Goal: Task Accomplishment & Management: Manage account settings

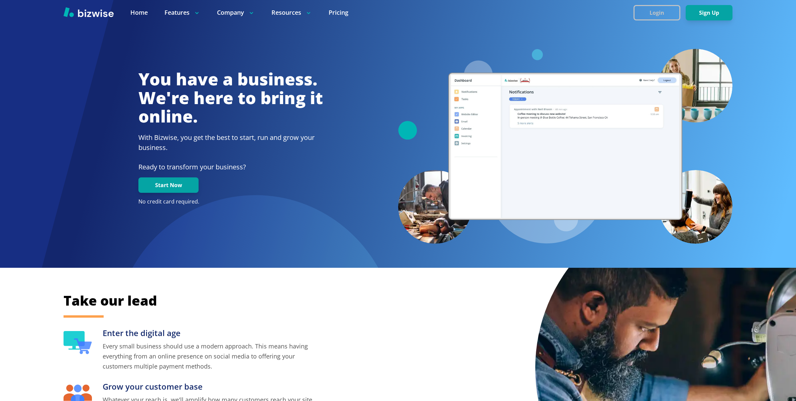
click at [656, 14] on button "Login" at bounding box center [657, 12] width 47 height 15
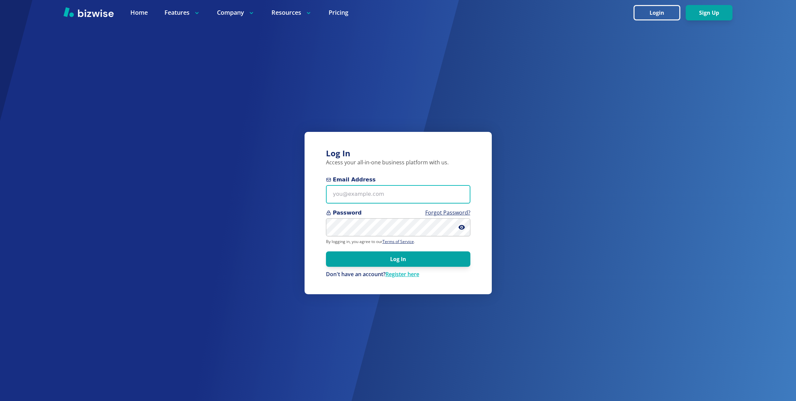
click at [395, 190] on input "Email Address" at bounding box center [398, 194] width 144 height 18
type input "[EMAIL_ADDRESS][DOMAIN_NAME]"
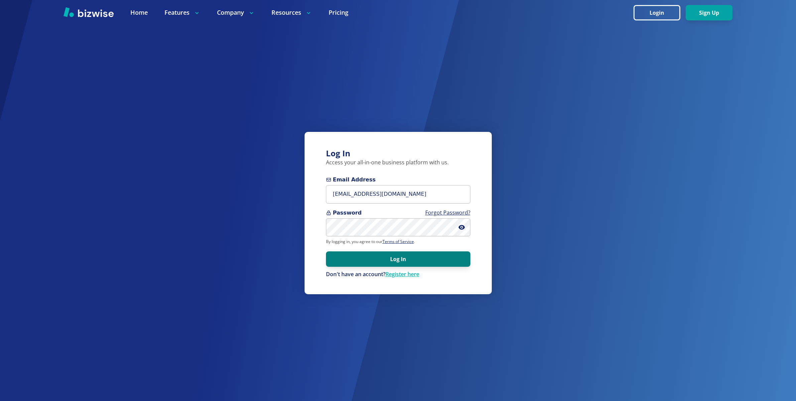
click at [418, 252] on button "Log In" at bounding box center [398, 258] width 144 height 15
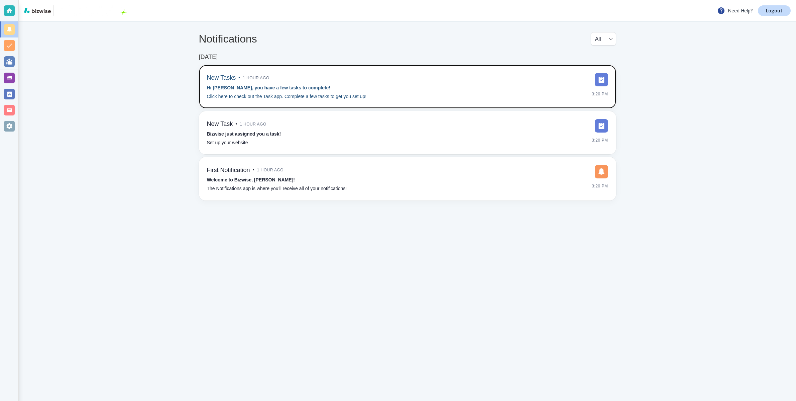
click at [387, 88] on div "New Tasks • 1 hour ago Hi Daniel, you have a few tasks to complete! Click here …" at bounding box center [407, 86] width 401 height 27
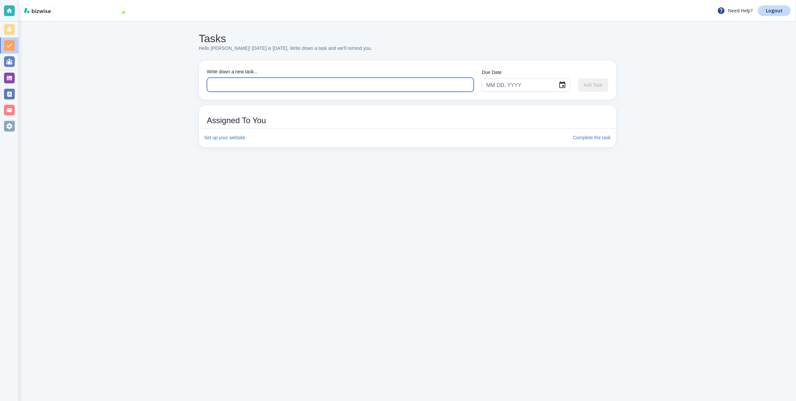
click at [280, 85] on textarea at bounding box center [340, 85] width 257 height 8
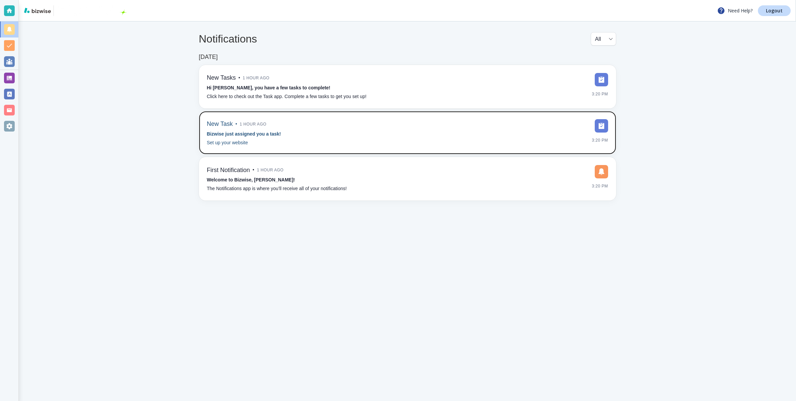
click at [323, 137] on div "New Task • 1 hour ago Bizwise just assigned you a task! Set up your website 3:2…" at bounding box center [407, 132] width 401 height 27
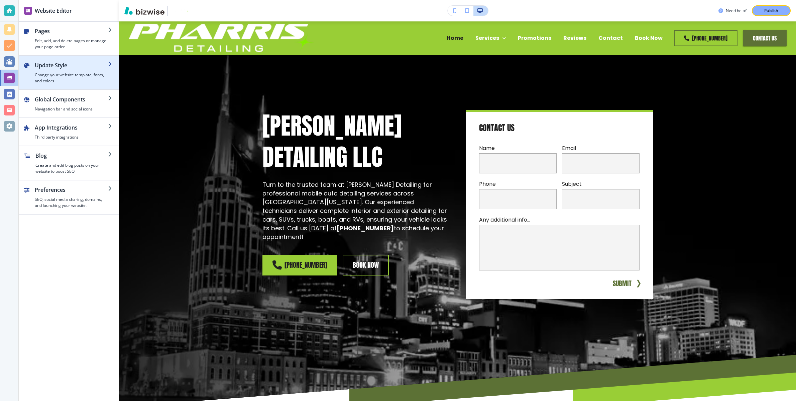
click at [84, 67] on h2 "Update Style" at bounding box center [71, 65] width 73 height 8
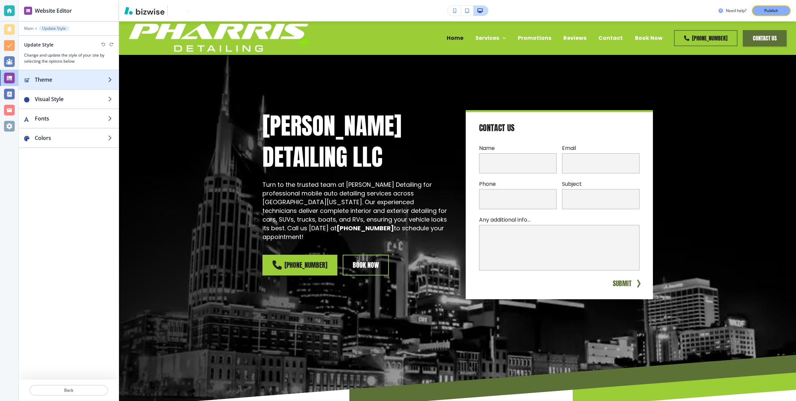
click at [99, 83] on h2 "Theme" at bounding box center [71, 80] width 73 height 8
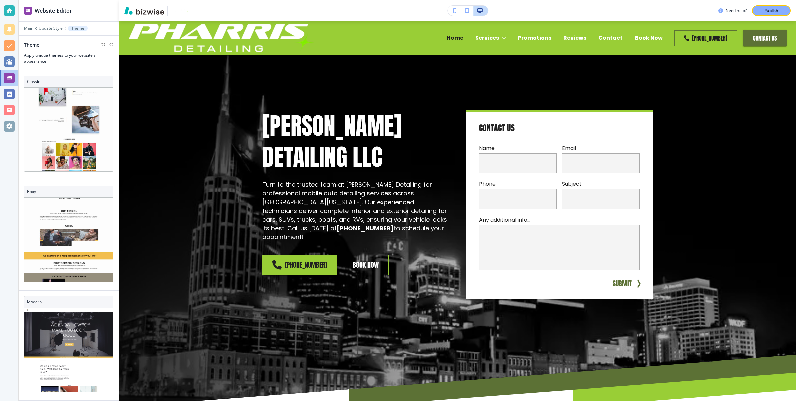
scroll to position [184, 0]
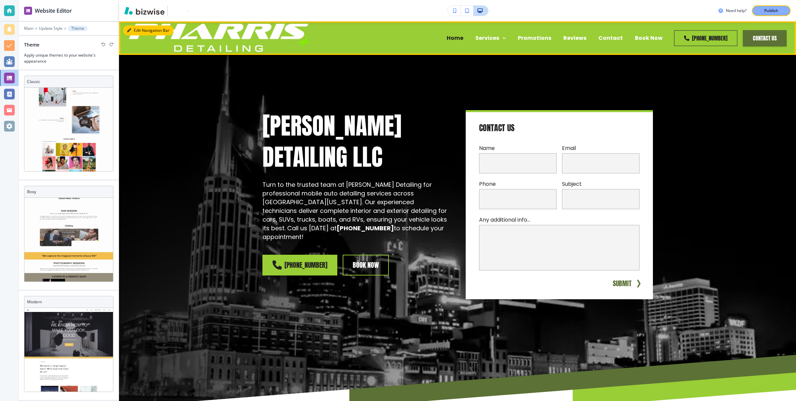
click at [131, 29] on icon "button" at bounding box center [129, 30] width 4 height 4
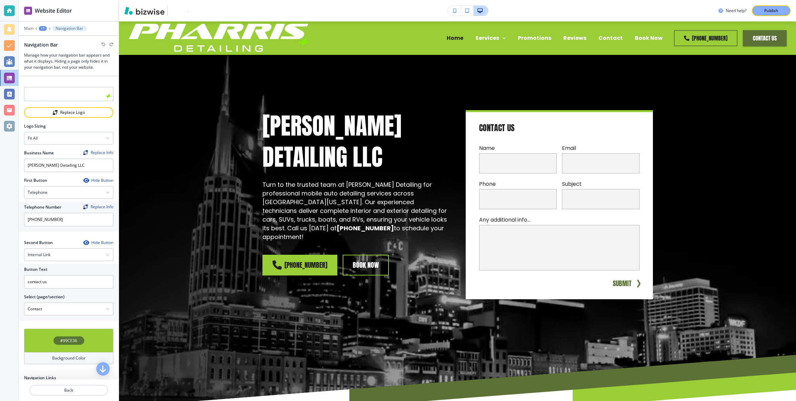
click at [90, 339] on div "#99CE36" at bounding box center [68, 339] width 89 height 23
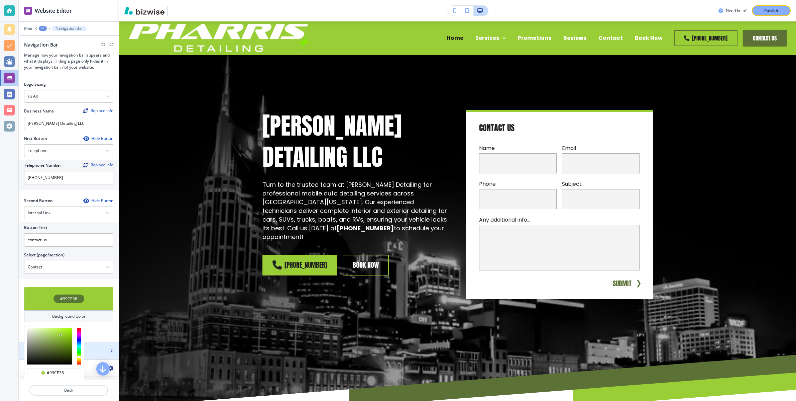
scroll to position [44, 0]
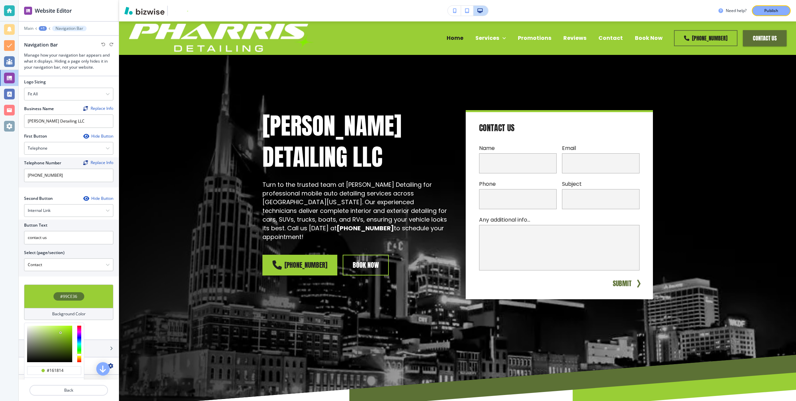
click at [33, 359] on div at bounding box center [49, 343] width 45 height 36
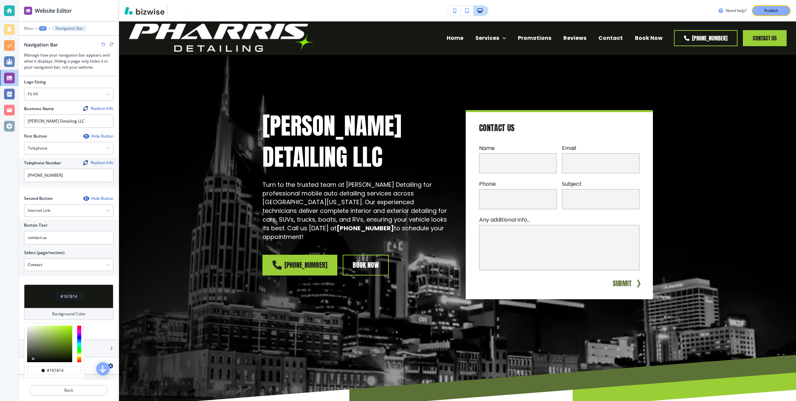
type input "#030501"
click at [65, 361] on div at bounding box center [49, 343] width 45 height 36
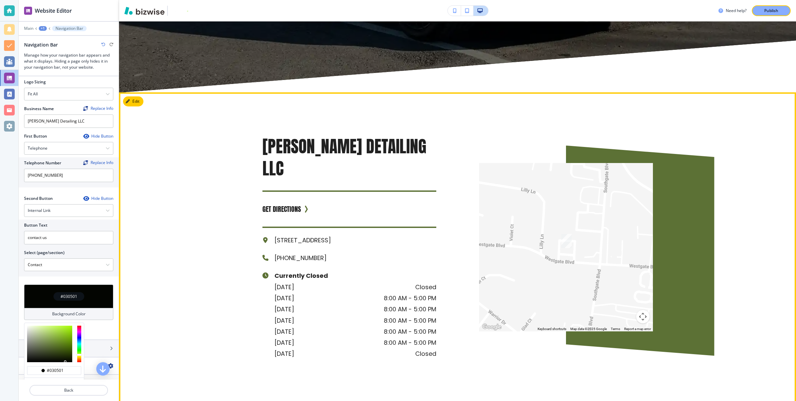
scroll to position [3017, 0]
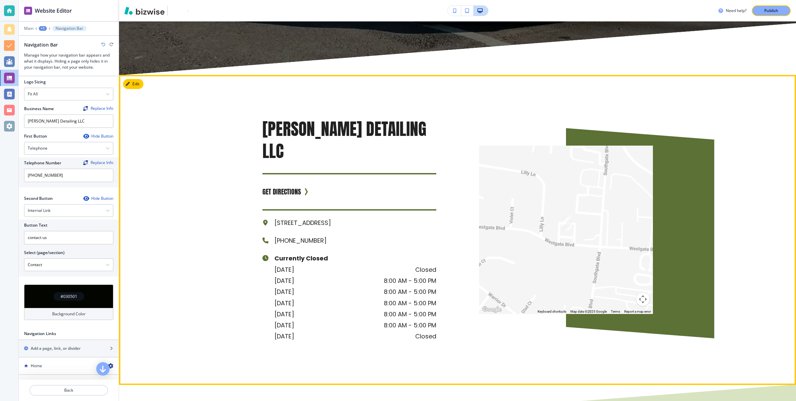
click at [415, 217] on p "340 Westgate Blvd, Murfreesboro, TN 37128, USA" at bounding box center [356, 222] width 162 height 11
drag, startPoint x: 415, startPoint y: 187, endPoint x: 395, endPoint y: 187, distance: 20.1
click at [395, 217] on p "340 Westgate Blvd, Murfreesboro, TN 37128, USA" at bounding box center [356, 222] width 162 height 11
click at [131, 82] on icon "button" at bounding box center [129, 84] width 4 height 4
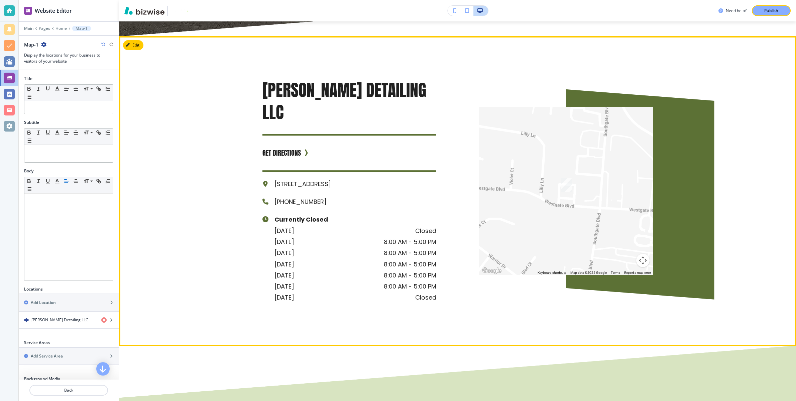
scroll to position [3057, 0]
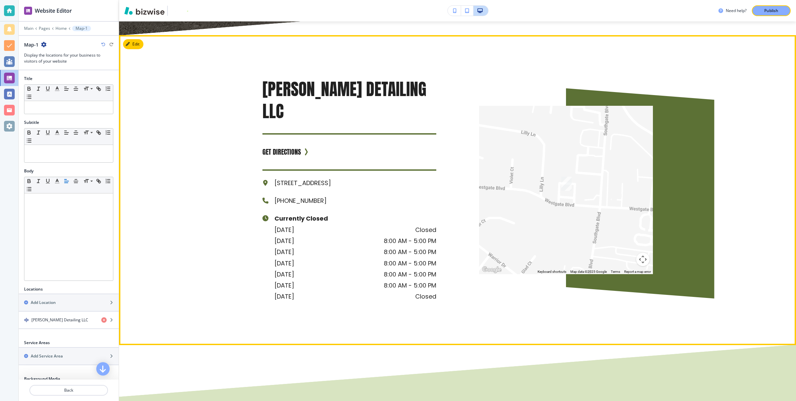
click at [310, 177] on p "340 Westgate Blvd, Murfreesboro, TN 37128, USA" at bounding box center [356, 182] width 162 height 11
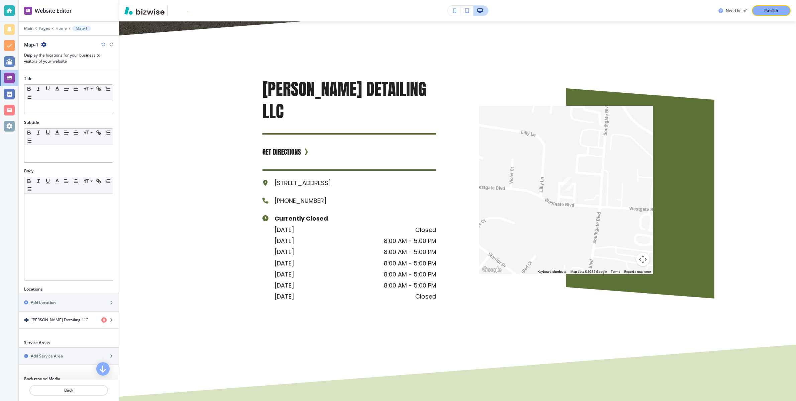
click at [415, 177] on p "340 Westgate Blvd, Murfreesboro, TN 37128, USA" at bounding box center [356, 182] width 162 height 11
drag, startPoint x: 416, startPoint y: 147, endPoint x: 332, endPoint y: 148, distance: 84.0
click at [333, 177] on p "340 Westgate Blvd, Murfreesboro, TN 37128, USA" at bounding box center [356, 182] width 162 height 11
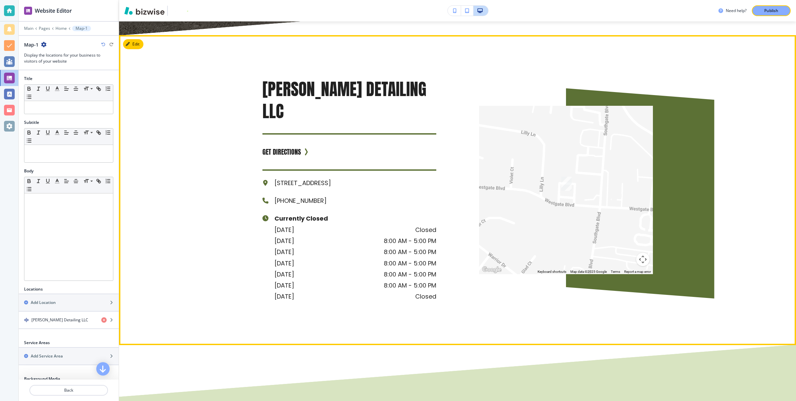
click at [184, 189] on div "Pharris Detailing LLC GET DIRECTIONS 340 Westgate Blvd, Murfreesboro, TN 37128,…" at bounding box center [457, 190] width 677 height 310
click at [136, 39] on button "Edit This Section" at bounding box center [145, 44] width 45 height 10
click at [133, 39] on button "Edit This Section" at bounding box center [145, 44] width 45 height 10
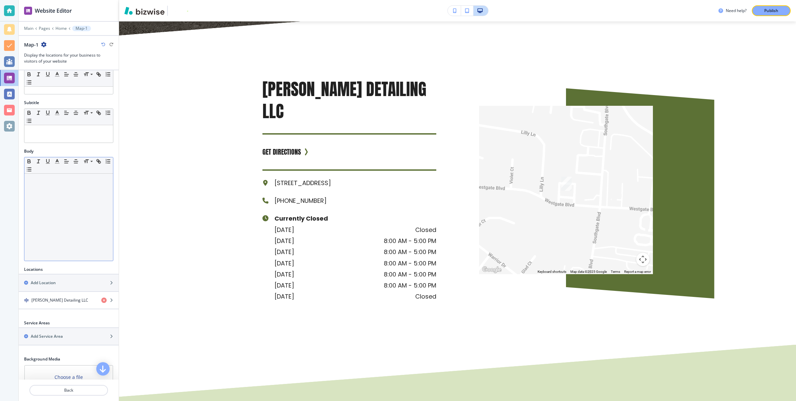
scroll to position [0, 0]
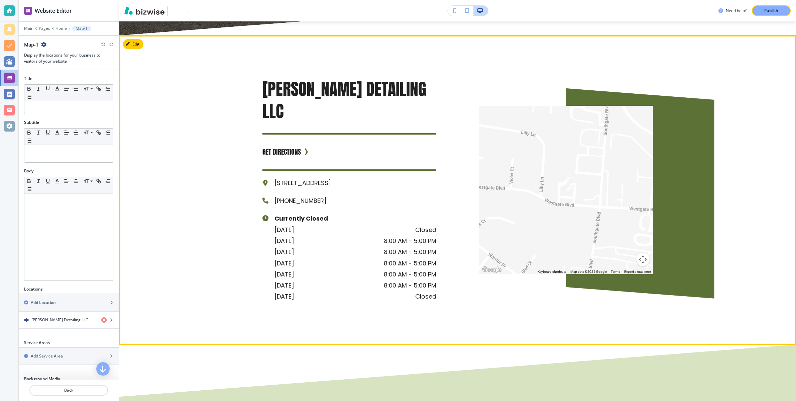
click at [344, 224] on div "sunday Closed" at bounding box center [356, 229] width 162 height 11
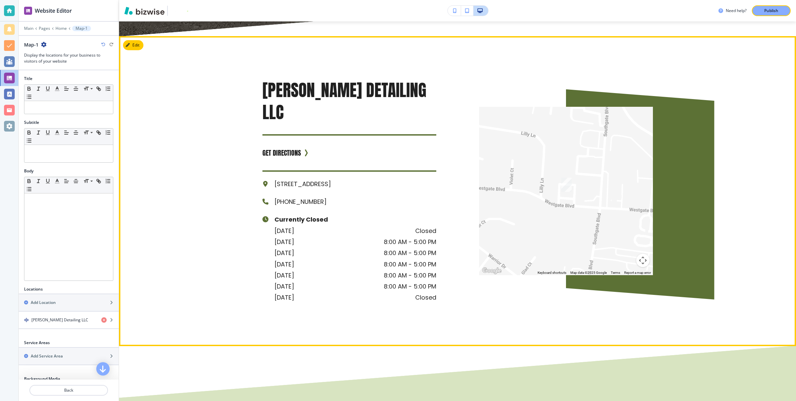
click at [344, 225] on div "sunday Closed" at bounding box center [356, 230] width 162 height 11
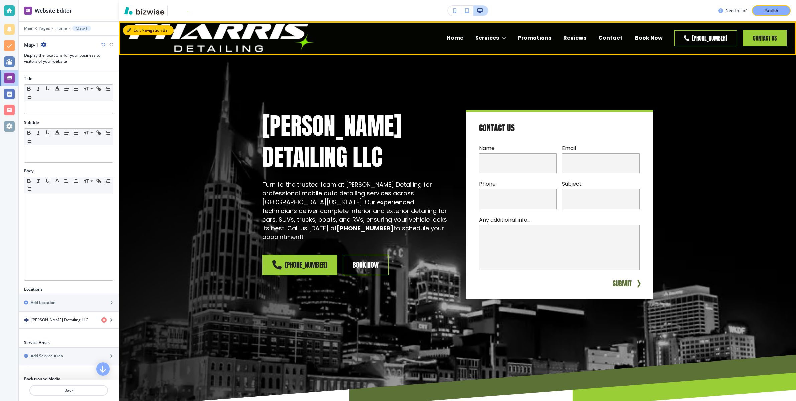
click at [129, 30] on icon "button" at bounding box center [129, 30] width 4 height 4
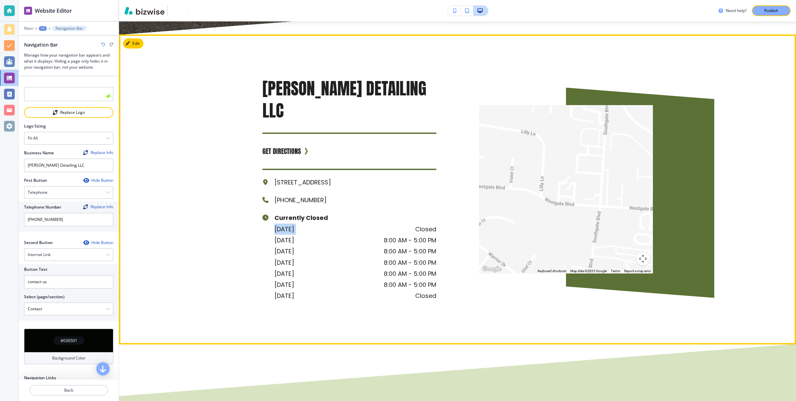
scroll to position [3068, 0]
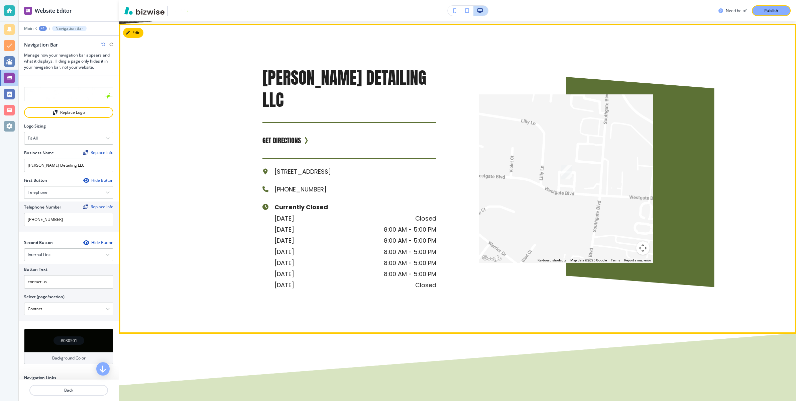
click at [246, 205] on div "Pharris Detailing LLC GET DIRECTIONS 340 Westgate Blvd, Murfreesboro, TN 37128,…" at bounding box center [328, 157] width 217 height 267
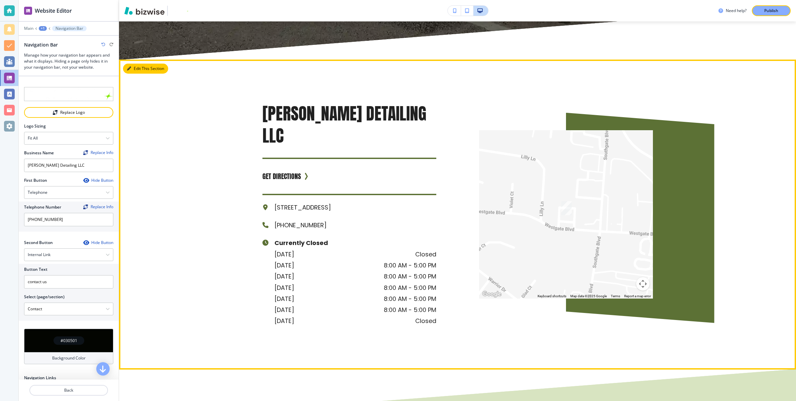
click at [138, 64] on button "Edit This Section" at bounding box center [145, 69] width 45 height 10
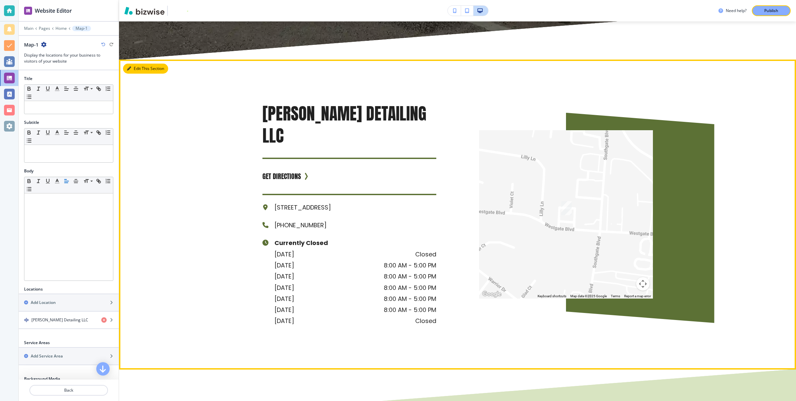
scroll to position [3057, 0]
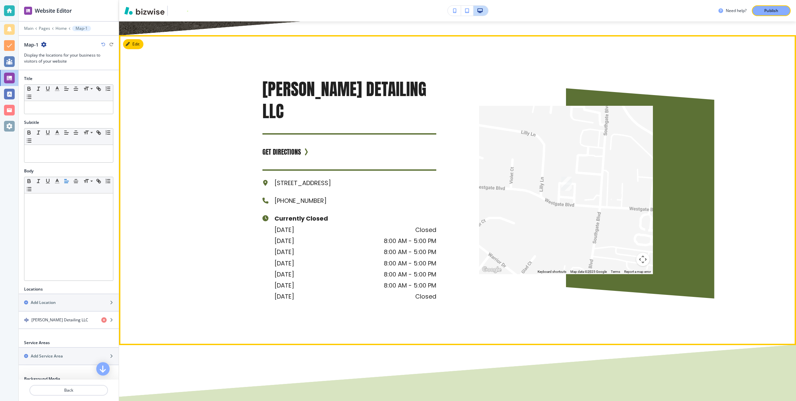
click at [272, 177] on div "340 Westgate Blvd, Murfreesboro, TN 37128, USA" at bounding box center [350, 182] width 174 height 11
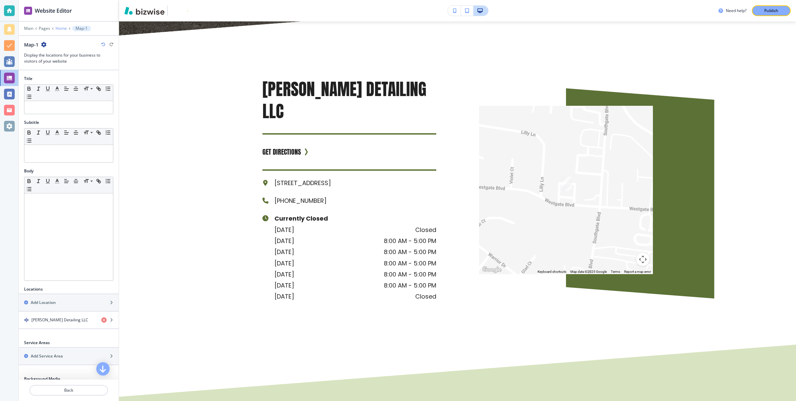
click at [59, 27] on p "Home" at bounding box center [61, 28] width 11 height 5
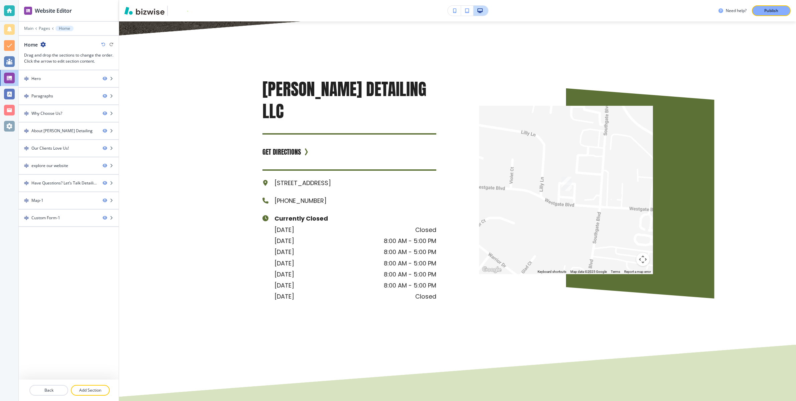
click at [60, 28] on p "Home" at bounding box center [64, 28] width 11 height 5
click at [43, 28] on p "Pages" at bounding box center [44, 28] width 11 height 5
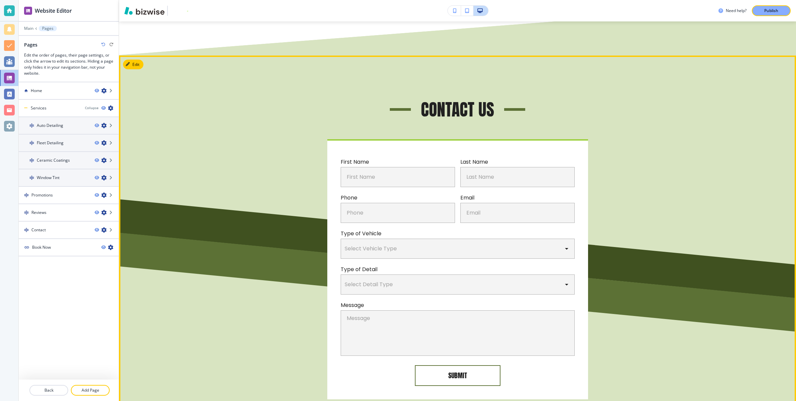
scroll to position [3597, 0]
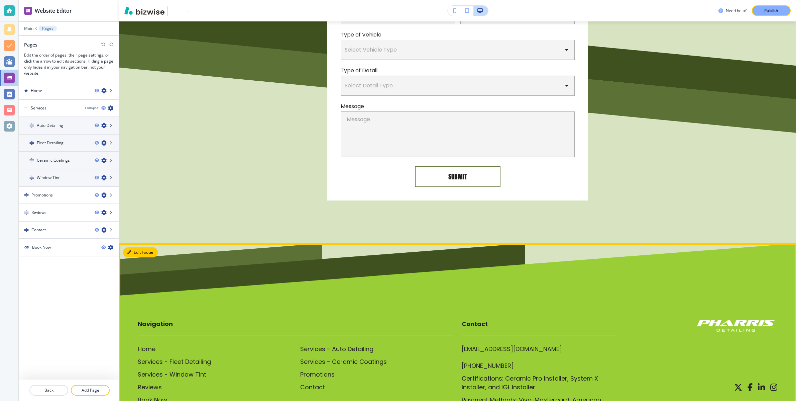
click at [136, 247] on button "Edit Footer" at bounding box center [140, 252] width 35 height 10
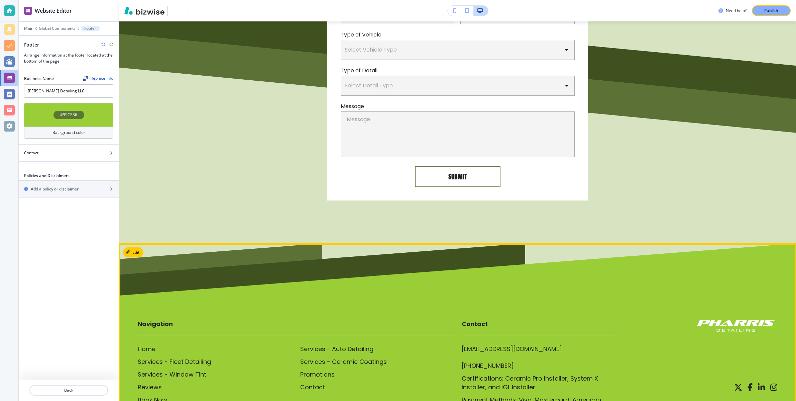
click at [578, 319] on div "Contact pharrisdetailing@gmail.com (629) 207-8191 Certifications: Ceramic Pro I…" at bounding box center [539, 365] width 154 height 93
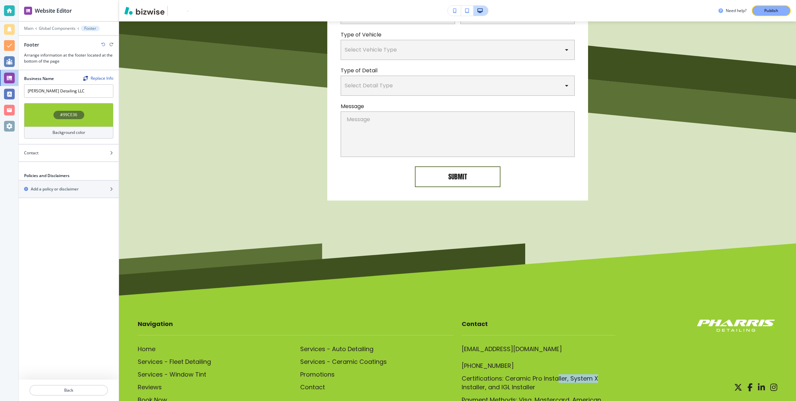
drag, startPoint x: 607, startPoint y: 345, endPoint x: 560, endPoint y: 341, distance: 47.6
click at [558, 374] on p "Certifications: Ceramic Pro Installer, System X Installer, and IGL Installer" at bounding box center [539, 382] width 154 height 17
click at [574, 345] on div "pharrisdetailing@gmail.com (629) 207-8191 Certifications: Ceramic Pro Installer…" at bounding box center [539, 379] width 154 height 68
click at [592, 374] on p "Certifications: Ceramic Pro Installer, System X Installer, and IGL Installer" at bounding box center [539, 382] width 154 height 17
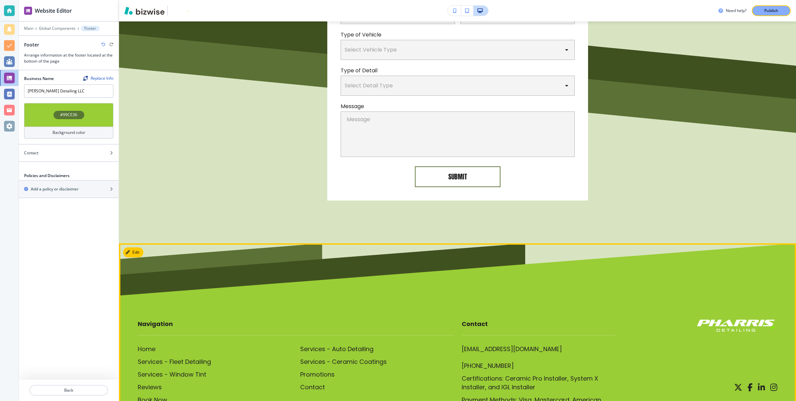
click at [287, 319] on p "Navigation" at bounding box center [296, 327] width 316 height 16
click at [201, 357] on p "Services - Fleet Detailing" at bounding box center [174, 361] width 73 height 9
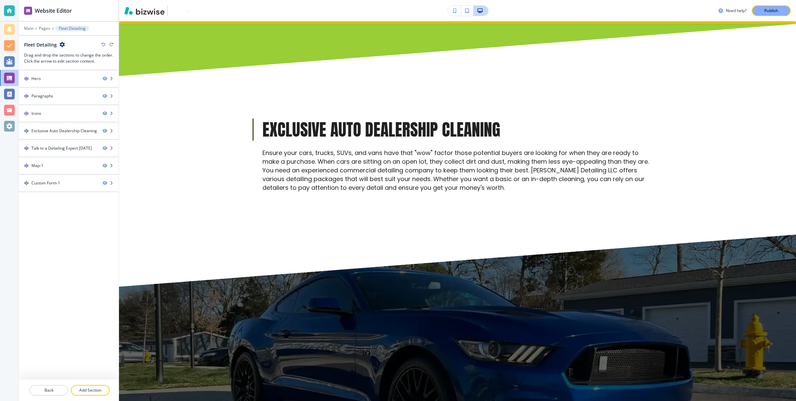
scroll to position [817, 0]
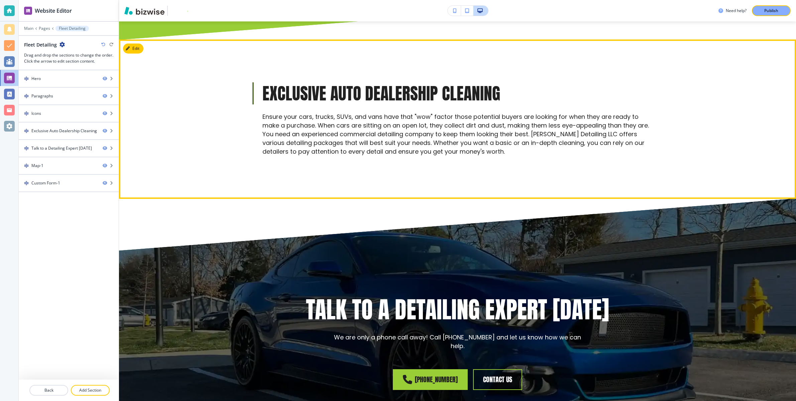
click at [324, 128] on p "Ensure your cars, trucks, SUVs, and vans have that "wow" factor those potential…" at bounding box center [458, 133] width 391 height 43
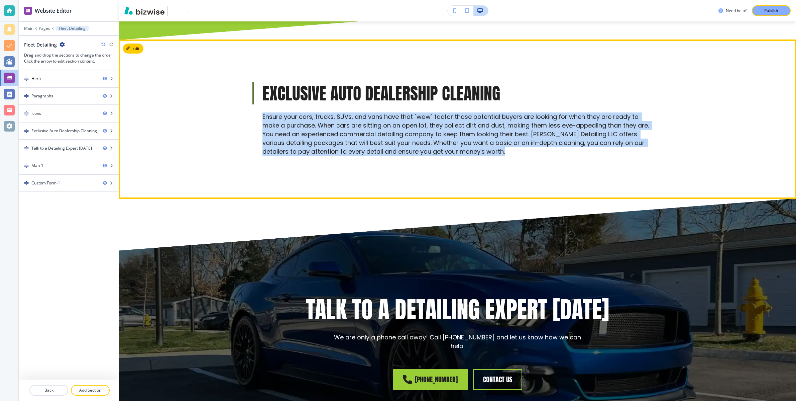
click at [324, 128] on p "Ensure your cars, trucks, SUVs, and vans have that "wow" factor those potential…" at bounding box center [458, 133] width 391 height 43
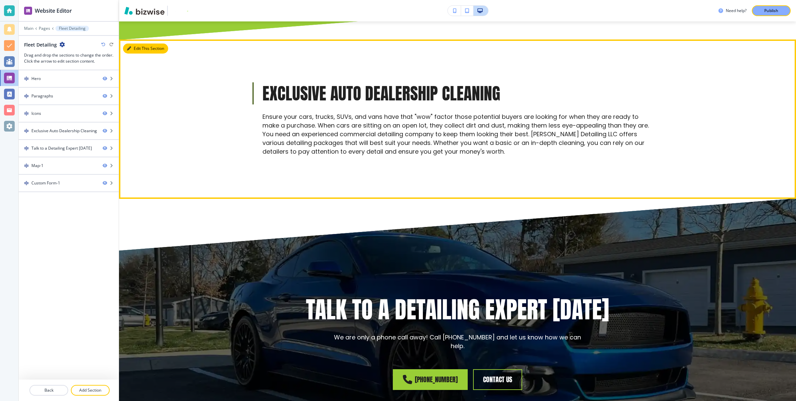
click at [137, 52] on button "Edit This Section" at bounding box center [145, 48] width 45 height 10
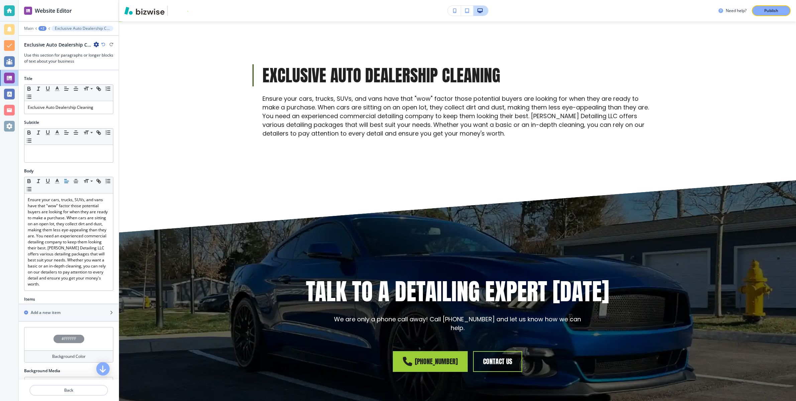
click at [296, 112] on p "Ensure your cars, trucks, SUVs, and vans have that "wow" factor those potential…" at bounding box center [458, 115] width 391 height 43
click at [323, 124] on p "Ensure your cars, trucks, SUVs, and vans have that "wow" factor those potential…" at bounding box center [458, 115] width 391 height 43
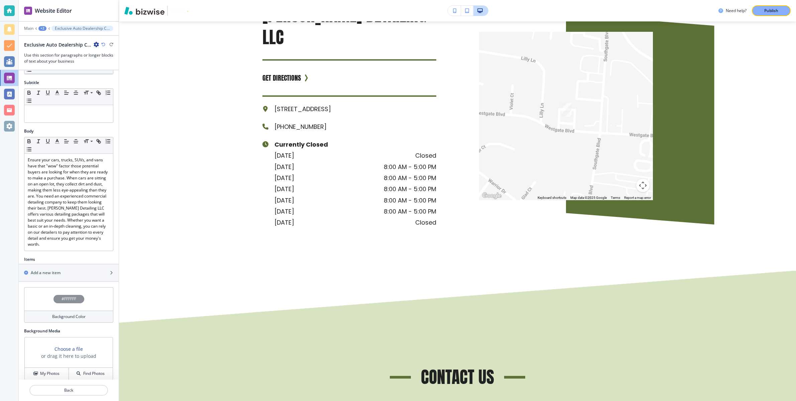
scroll to position [1329, 0]
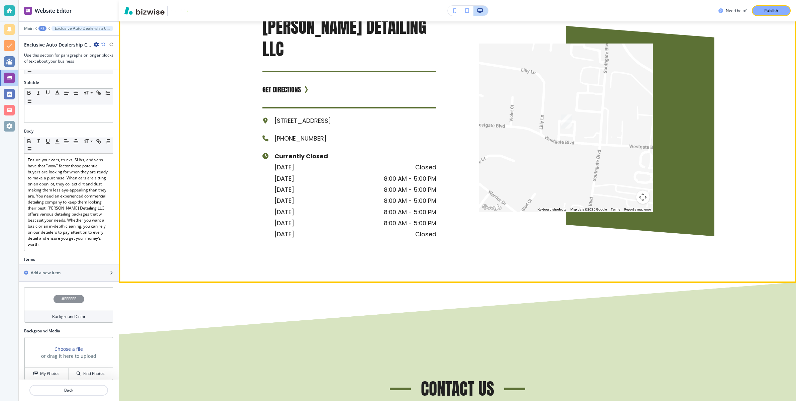
click at [291, 228] on p "saturday" at bounding box center [285, 233] width 20 height 11
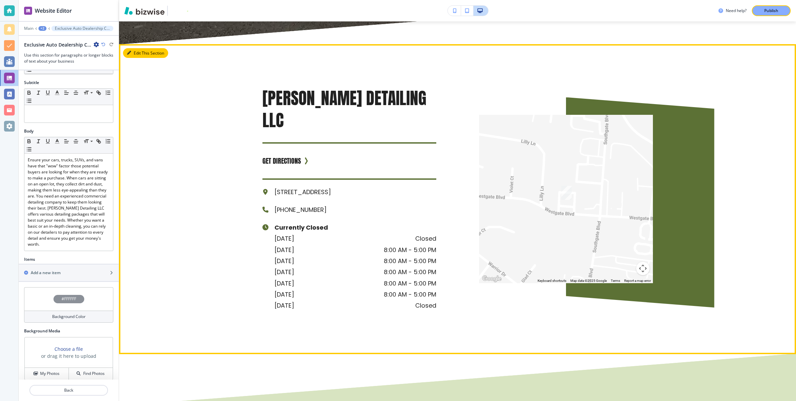
click at [133, 75] on div "Pharris Detailing LLC GET DIRECTIONS 340 Westgate Blvd, Murfreesboro, TN 37128,…" at bounding box center [457, 199] width 677 height 310
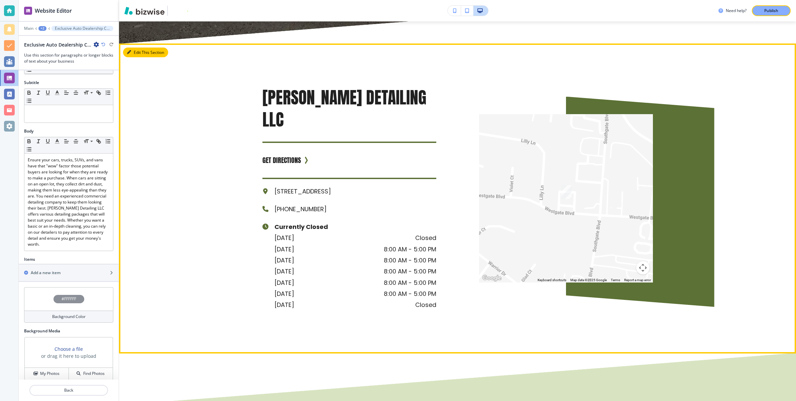
click at [132, 48] on button "Edit This Section" at bounding box center [145, 52] width 45 height 10
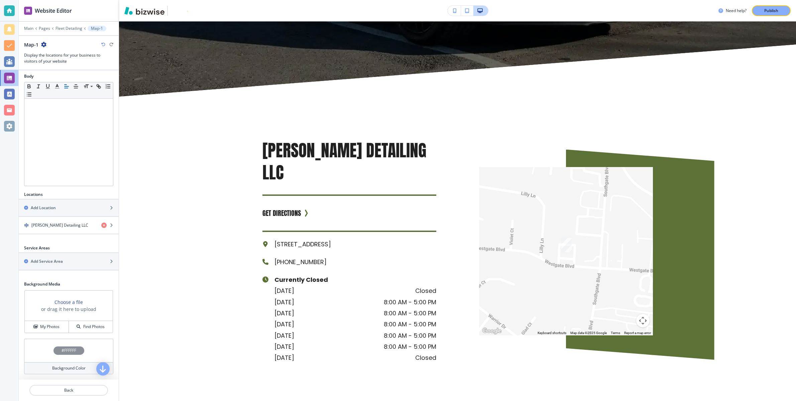
scroll to position [0, 0]
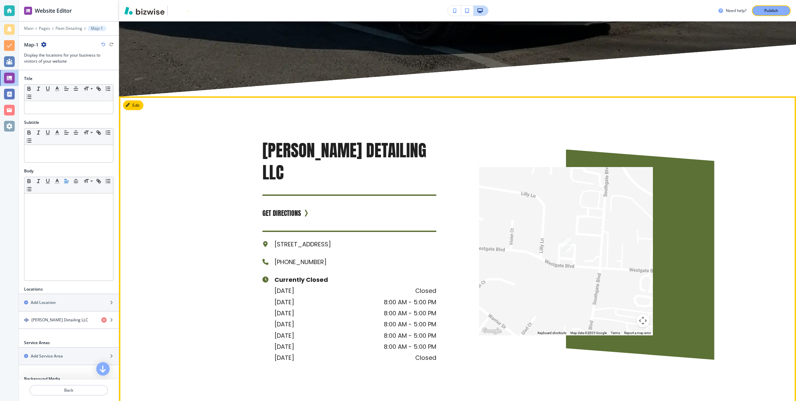
click at [344, 296] on div "monday 8:00 AM - 5:00 PM" at bounding box center [356, 301] width 162 height 11
click at [326, 296] on div "monday 8:00 AM - 5:00 PM" at bounding box center [356, 301] width 162 height 11
click at [305, 285] on div "sunday Closed" at bounding box center [356, 290] width 162 height 11
click at [297, 274] on p "Currently Closed" at bounding box center [356, 279] width 162 height 11
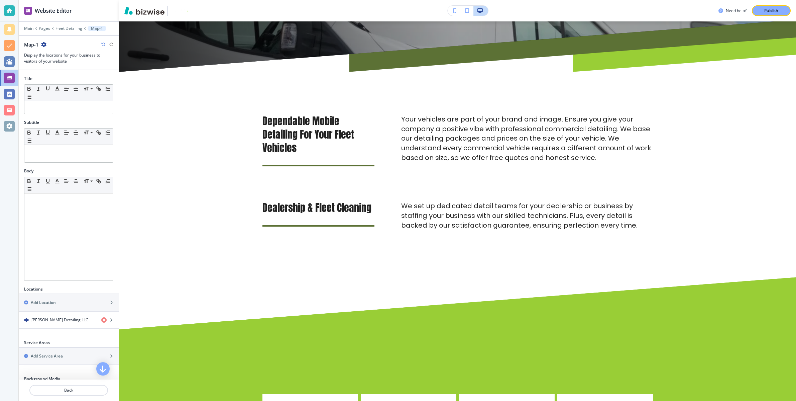
scroll to position [308, 0]
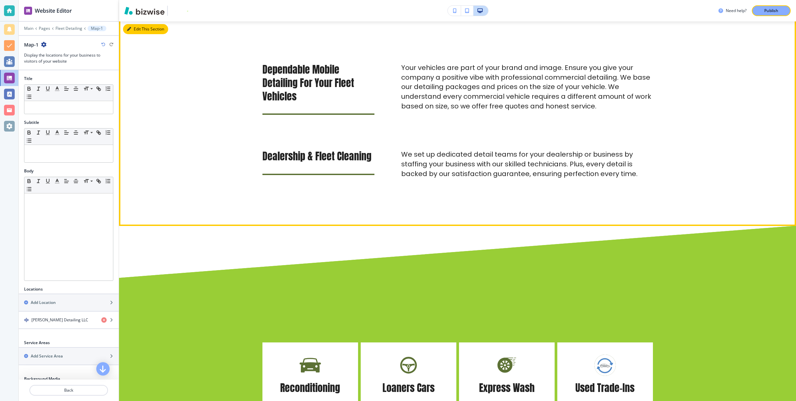
click at [135, 31] on button "Edit This Section" at bounding box center [145, 29] width 45 height 10
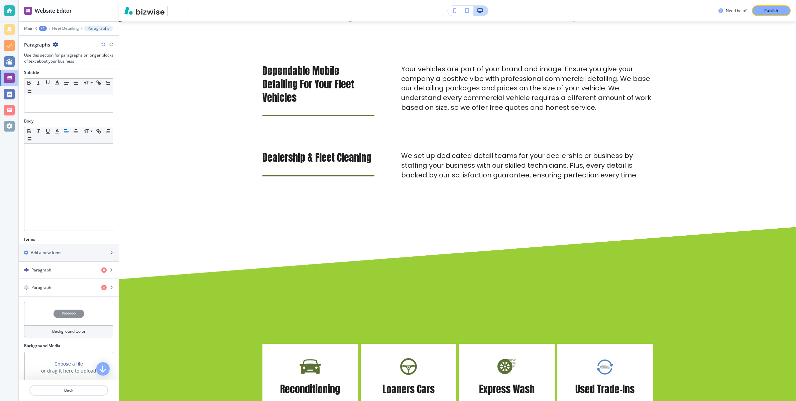
scroll to position [71, 0]
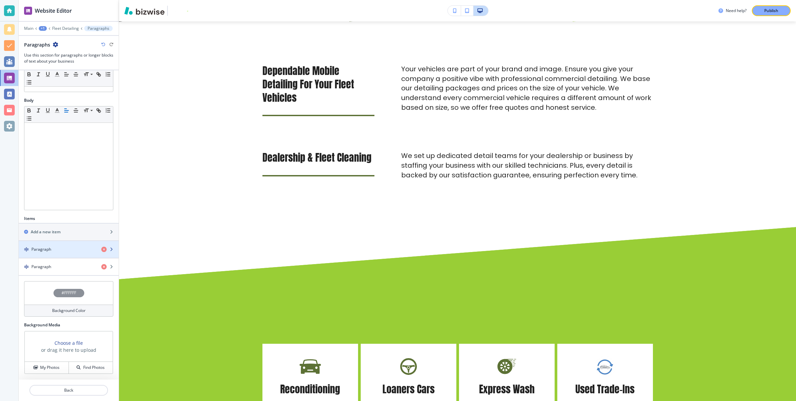
click at [112, 250] on icon "button" at bounding box center [111, 249] width 4 height 4
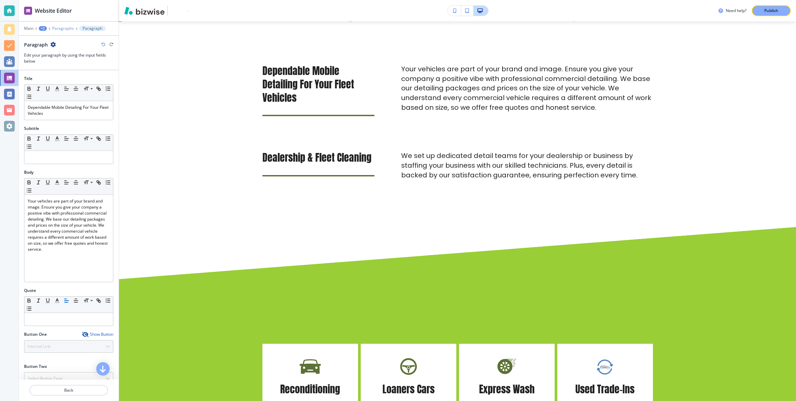
click at [62, 28] on p "Paragraphs" at bounding box center [63, 28] width 22 height 5
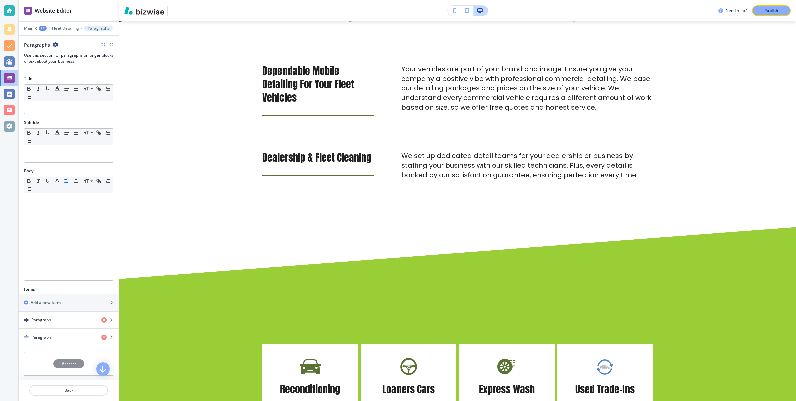
click at [62, 28] on p "Fleet Detailing" at bounding box center [65, 28] width 27 height 5
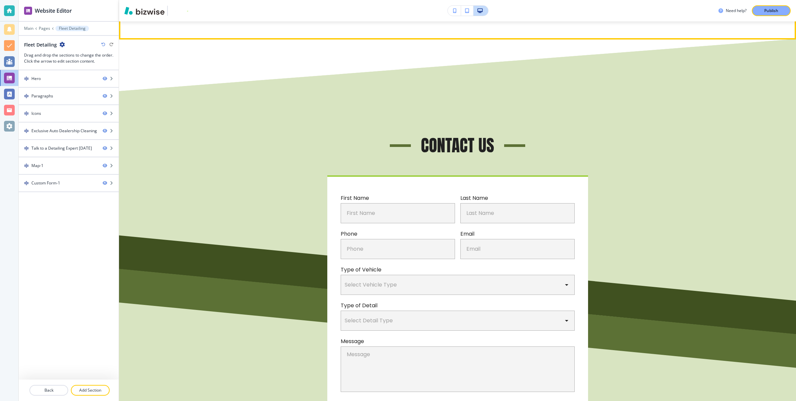
scroll to position [1818, 0]
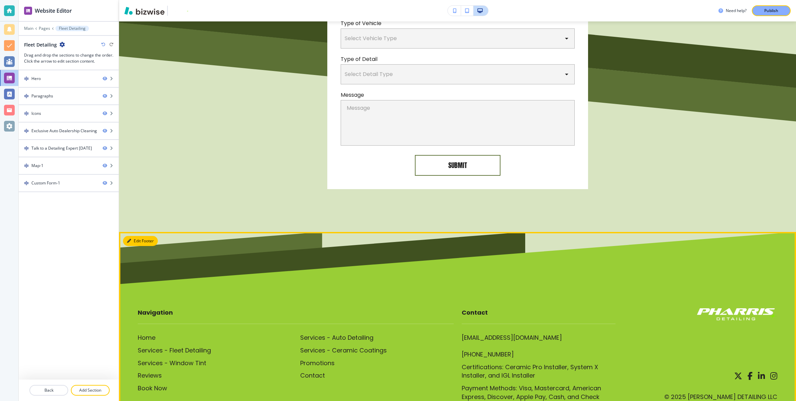
click at [137, 236] on button "Edit Footer" at bounding box center [140, 241] width 35 height 10
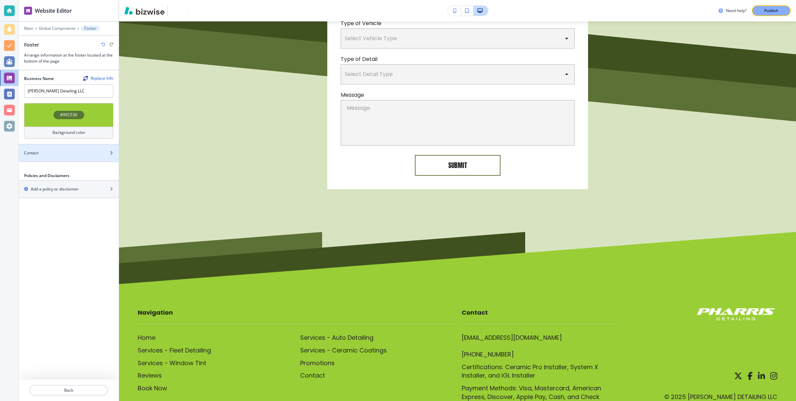
click at [106, 151] on div "Contact" at bounding box center [69, 153] width 100 height 6
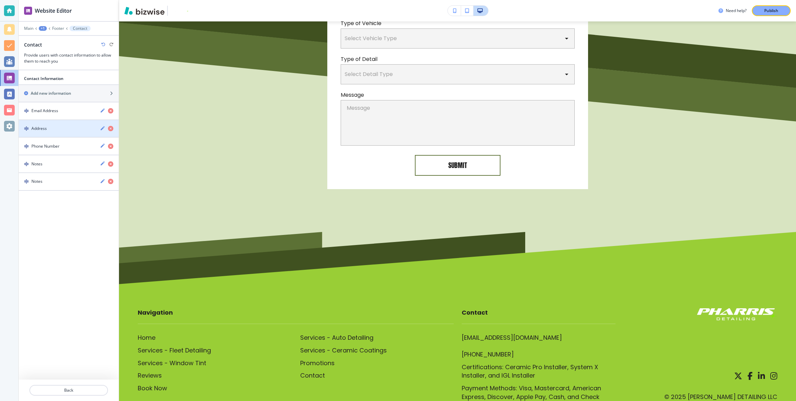
click at [39, 129] on h4 "Address" at bounding box center [38, 128] width 15 height 6
click at [60, 28] on p "Footer" at bounding box center [58, 28] width 12 height 5
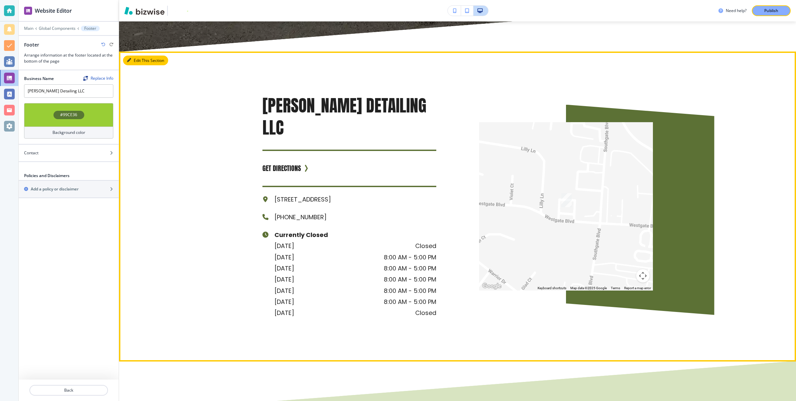
click at [136, 56] on button "Edit This Section" at bounding box center [145, 61] width 45 height 10
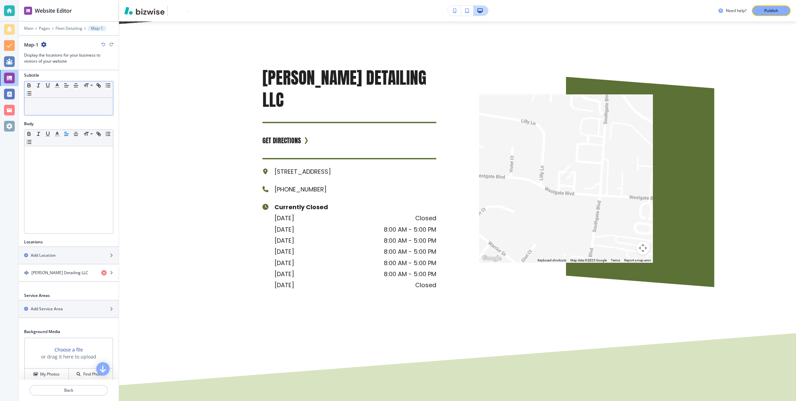
scroll to position [95, 0]
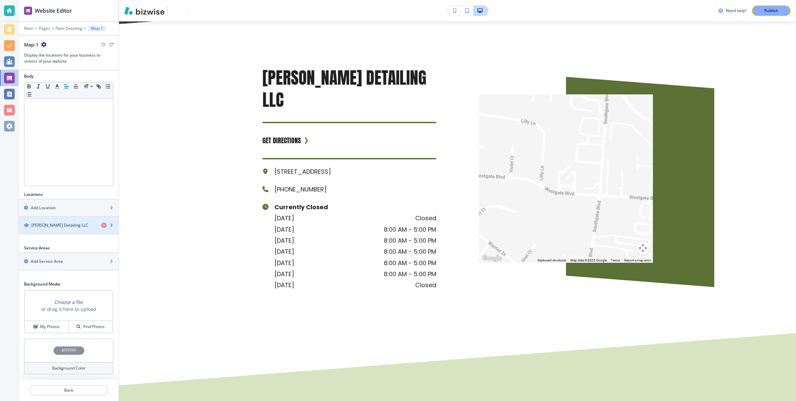
click at [69, 223] on h4 "Pharris Detailing LLC" at bounding box center [59, 225] width 57 height 6
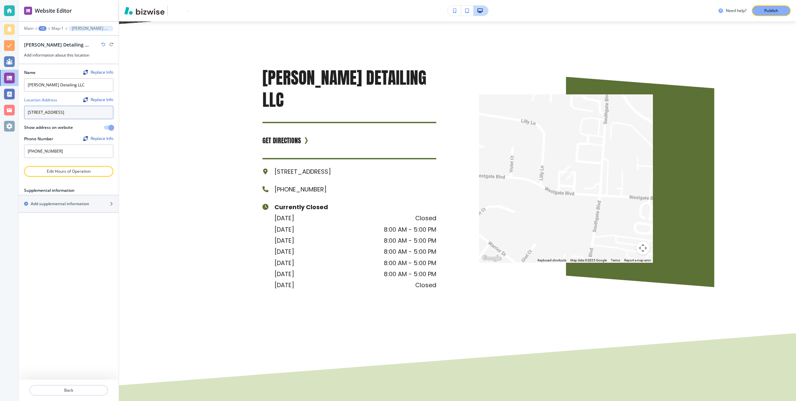
drag, startPoint x: 61, startPoint y: 119, endPoint x: 20, endPoint y: 109, distance: 41.7
click at [20, 109] on div "Name Replace Info Pharris Detailing LLC Location Address Replace Info 340 Westg…" at bounding box center [69, 115] width 100 height 102
click at [95, 0] on body "Website Editor Main +2 Map-1 Pharris Detailing LLC Pharris Detailing LLC Add in…" at bounding box center [398, 0] width 796 height 0
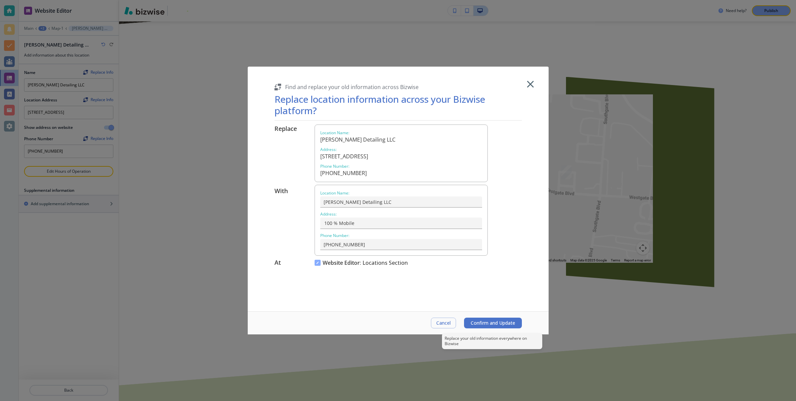
click at [500, 322] on span "Confirm and Update" at bounding box center [493, 322] width 44 height 5
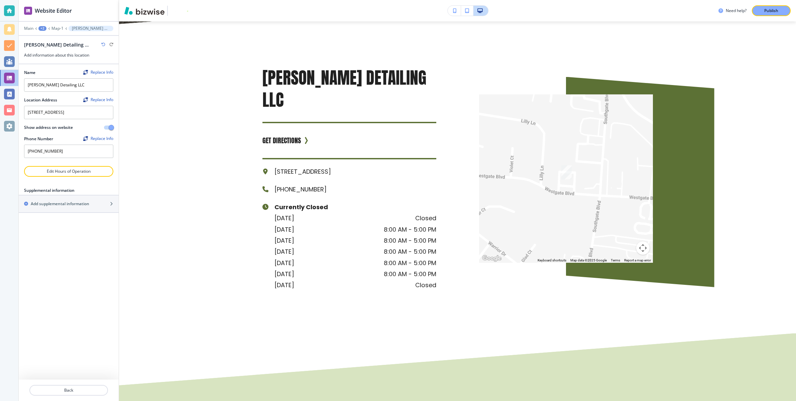
type textarea "100 % Mobile"
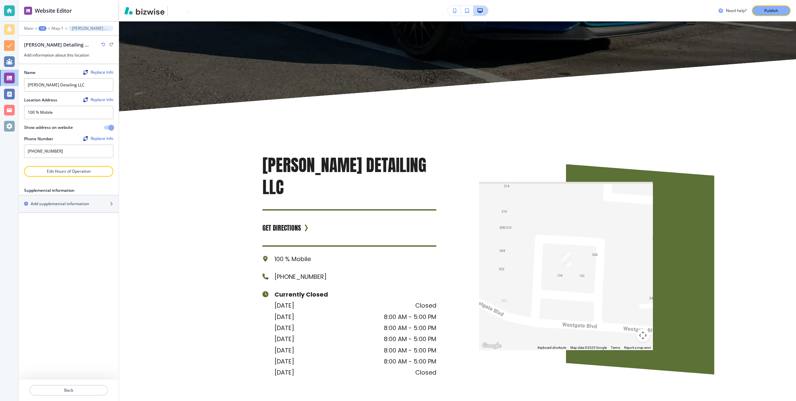
scroll to position [1192, 0]
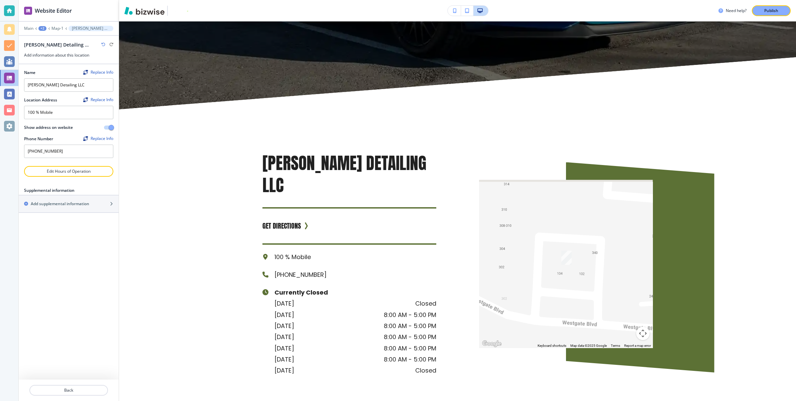
click at [105, 43] on icon "button" at bounding box center [103, 44] width 4 height 4
click at [102, 45] on icon "button" at bounding box center [103, 44] width 4 height 4
click at [57, 29] on p "Map-1" at bounding box center [58, 28] width 12 height 5
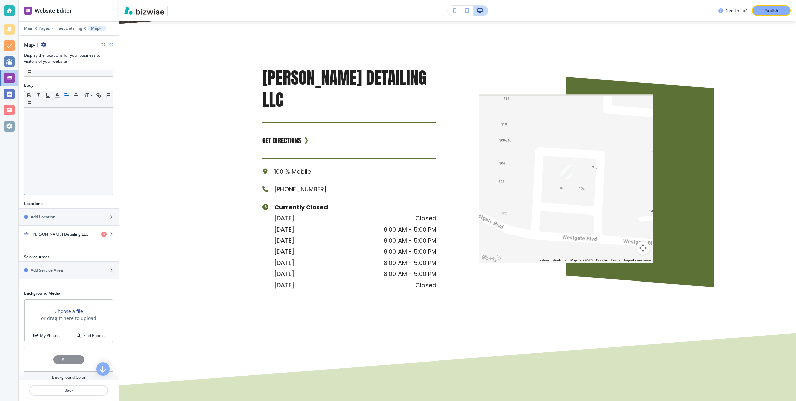
scroll to position [95, 0]
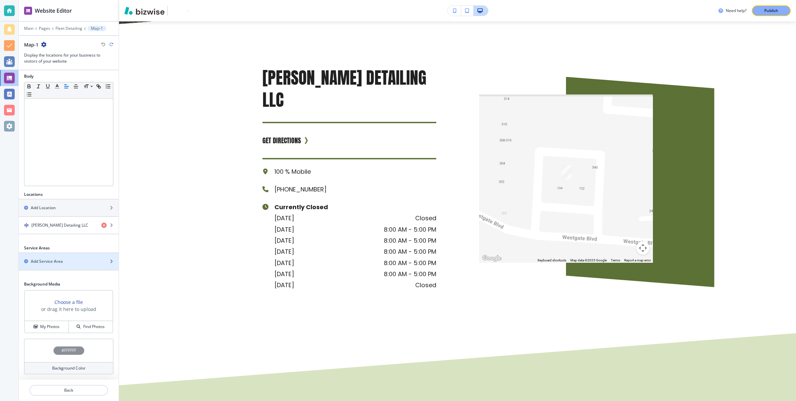
click at [95, 261] on div "Add Service Area" at bounding box center [61, 261] width 85 height 6
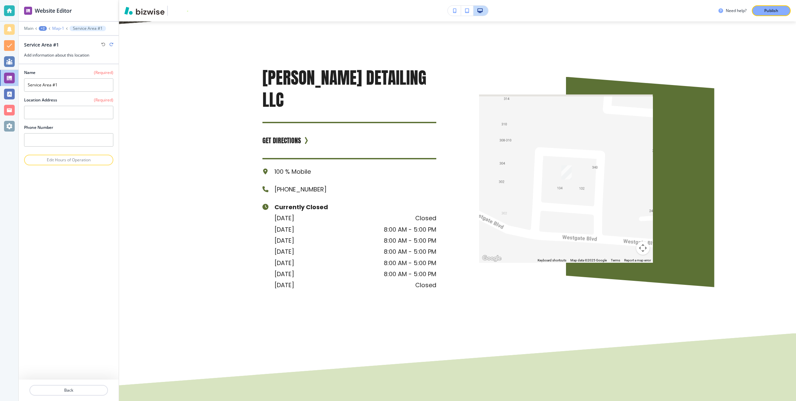
click at [59, 28] on p "Map-1" at bounding box center [58, 28] width 12 height 5
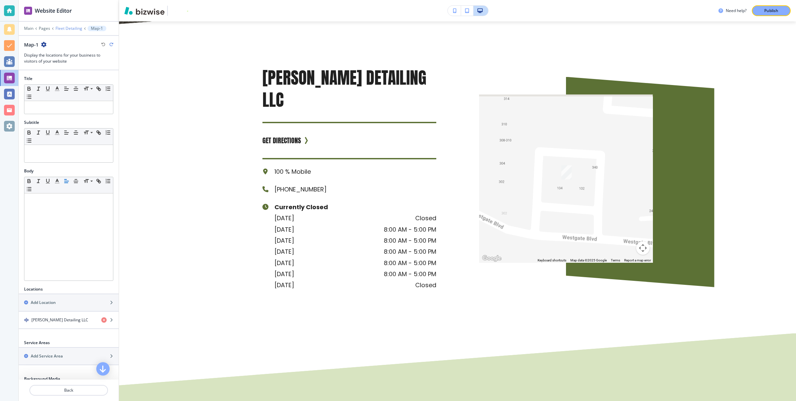
click at [71, 26] on p "Fleet Detailing" at bounding box center [69, 28] width 27 height 5
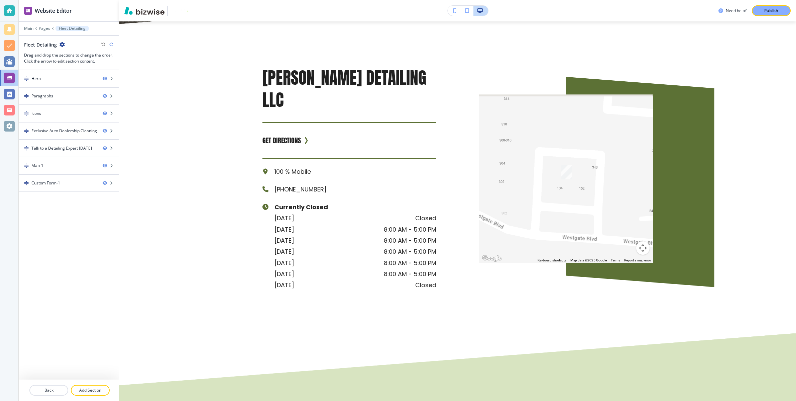
click at [67, 28] on p "Fleet Detailing" at bounding box center [72, 28] width 27 height 5
click at [44, 28] on p "Pages" at bounding box center [44, 28] width 11 height 5
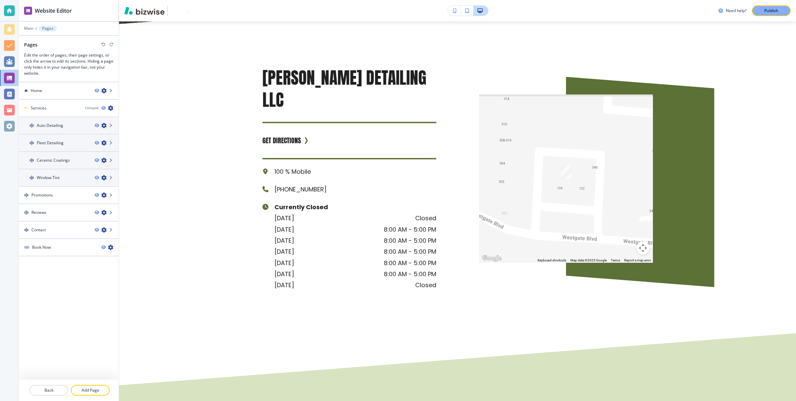
click at [48, 28] on p "Pages" at bounding box center [47, 28] width 11 height 5
click at [33, 28] on div "Main Pages" at bounding box center [68, 28] width 89 height 5
click at [29, 29] on p "Main" at bounding box center [28, 28] width 9 height 5
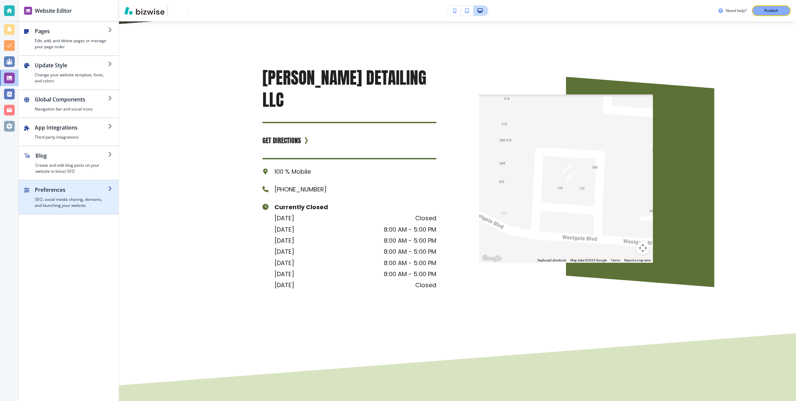
click at [87, 193] on h2 "Preferences" at bounding box center [71, 190] width 73 height 8
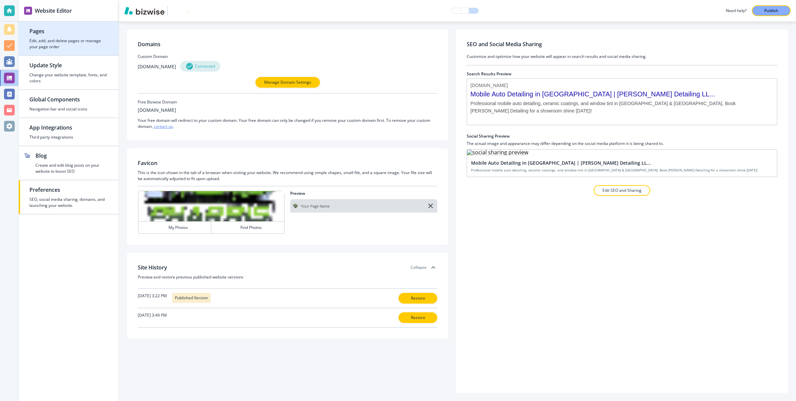
click at [55, 41] on h4 "Edit, add, and delete pages or manage your page order" at bounding box center [68, 44] width 79 height 12
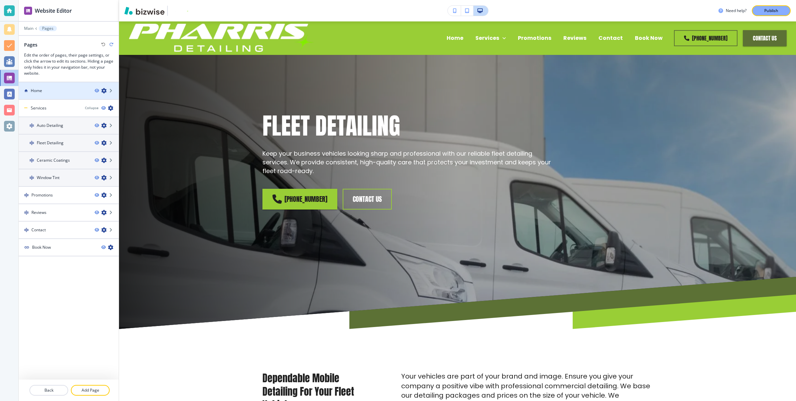
click at [38, 88] on h4 "Home" at bounding box center [36, 91] width 11 height 6
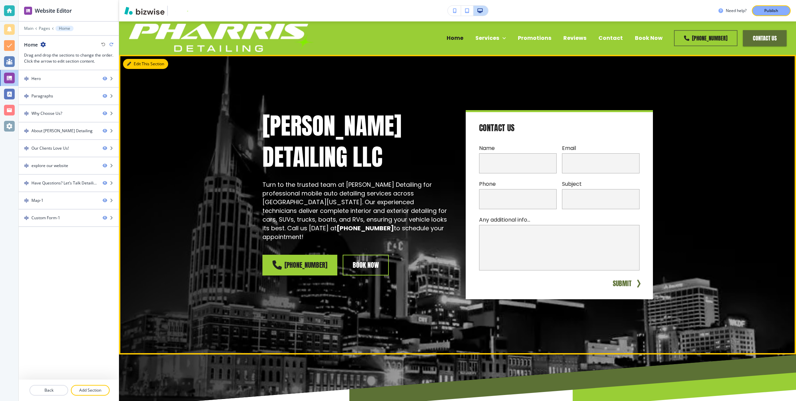
click at [139, 62] on button "Edit This Section" at bounding box center [145, 64] width 45 height 10
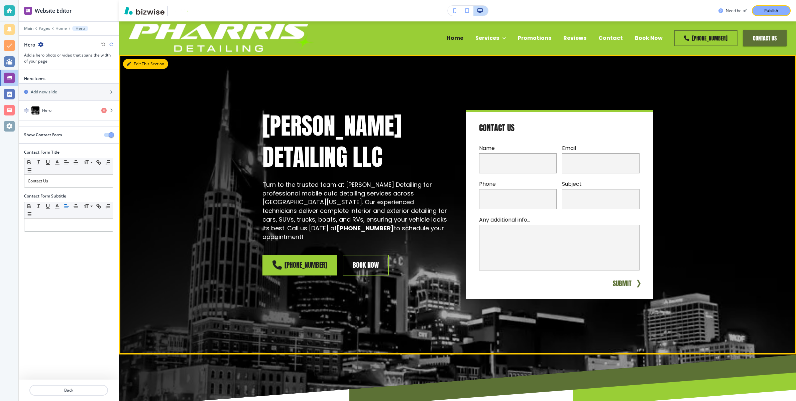
scroll to position [33, 0]
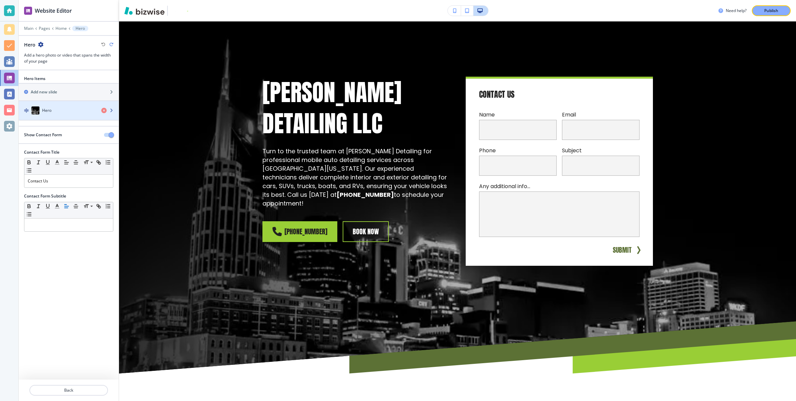
click at [52, 110] on div "Hero" at bounding box center [57, 110] width 77 height 8
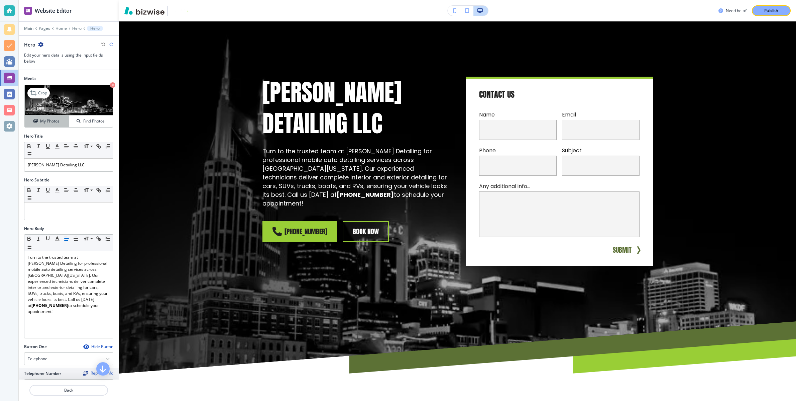
click at [53, 119] on h4 "My Photos" at bounding box center [49, 121] width 19 height 6
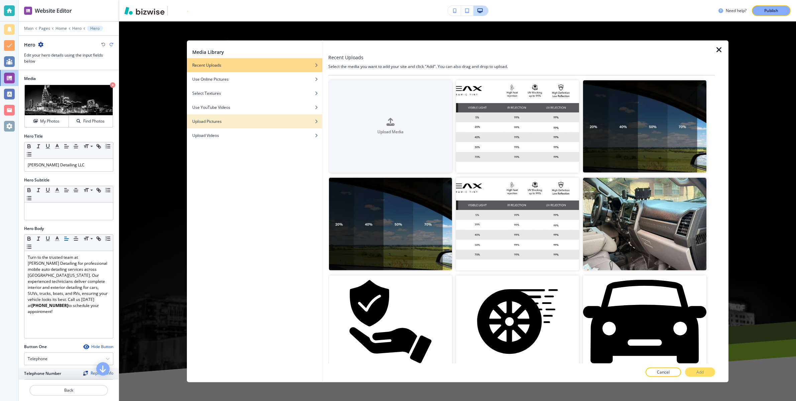
click at [243, 119] on div "Upload Pictures" at bounding box center [254, 121] width 135 height 6
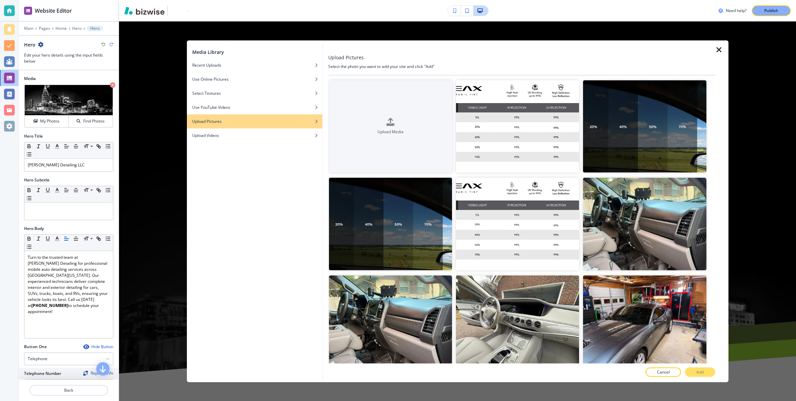
click at [234, 120] on div "Upload Pictures" at bounding box center [254, 121] width 135 height 6
click at [390, 118] on icon "button" at bounding box center [391, 122] width 8 height 8
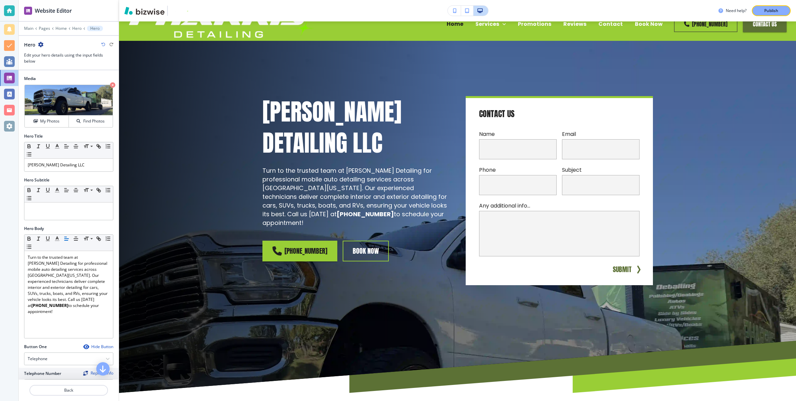
scroll to position [0, 0]
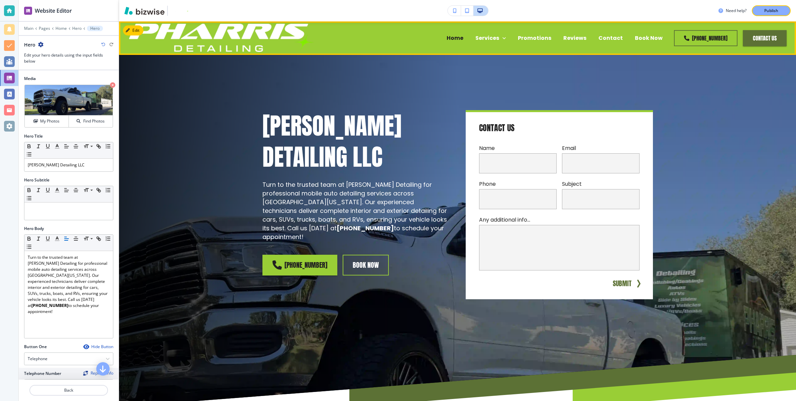
click at [358, 42] on div "Home Services Auto Detailing Fleet Detailing Ceramic Coatings Window Tint Promo…" at bounding box center [493, 38] width 352 height 27
click at [149, 29] on button "Edit Navigation Bar" at bounding box center [148, 30] width 51 height 10
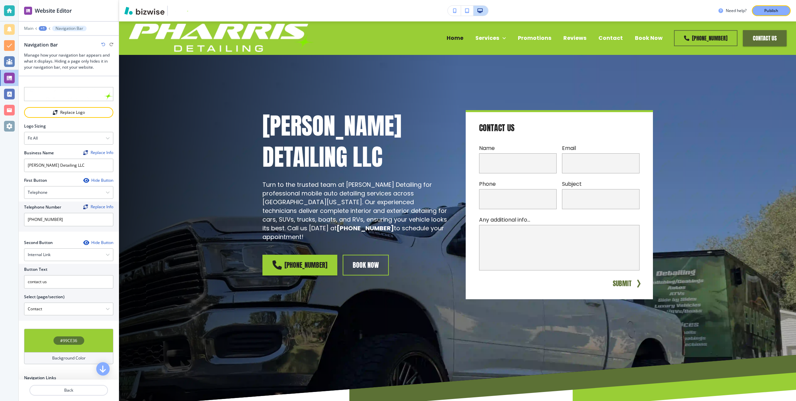
click at [77, 341] on h4 "#99CE36" at bounding box center [68, 340] width 17 height 6
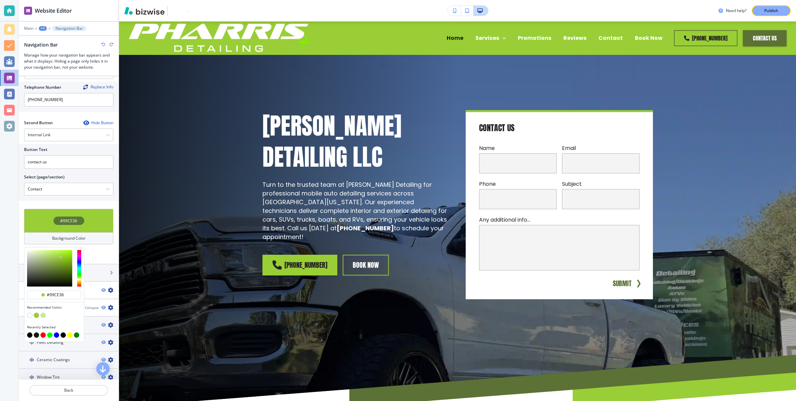
scroll to position [124, 0]
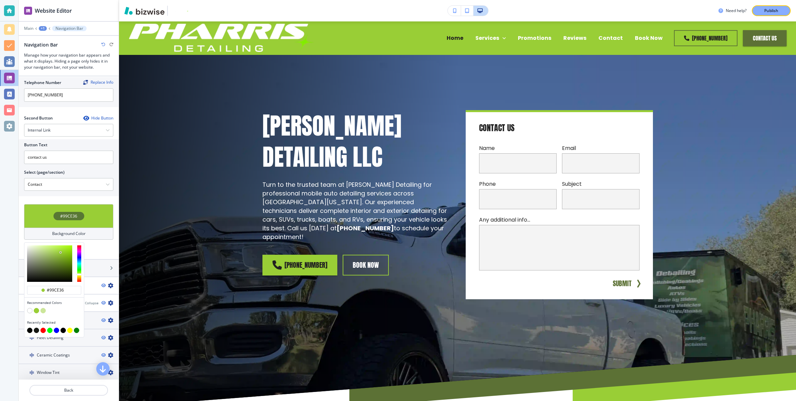
type input "#050700"
click at [70, 281] on div at bounding box center [49, 263] width 45 height 36
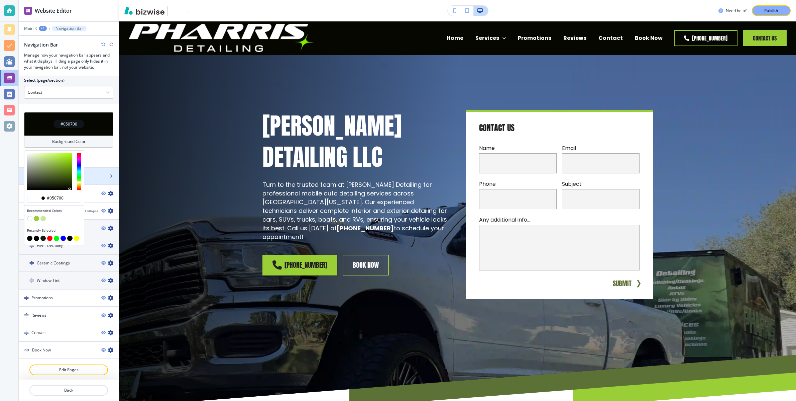
scroll to position [217, 0]
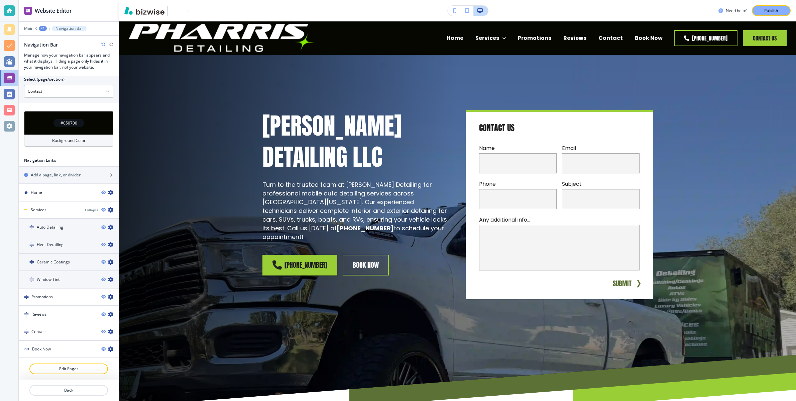
click at [96, 151] on div "#050700 Background Color" at bounding box center [69, 131] width 100 height 41
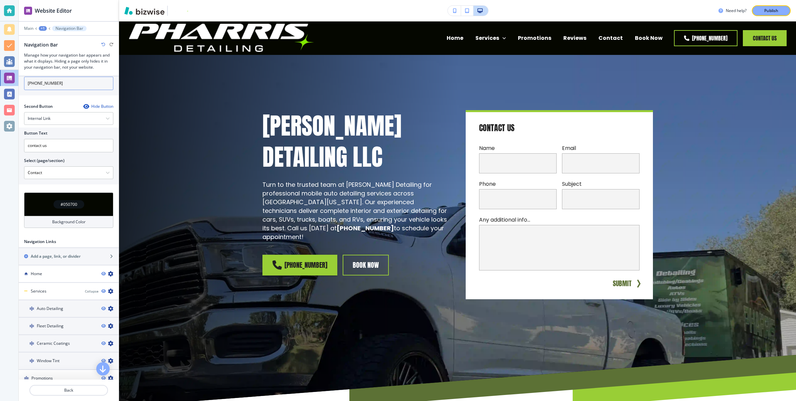
scroll to position [0, 0]
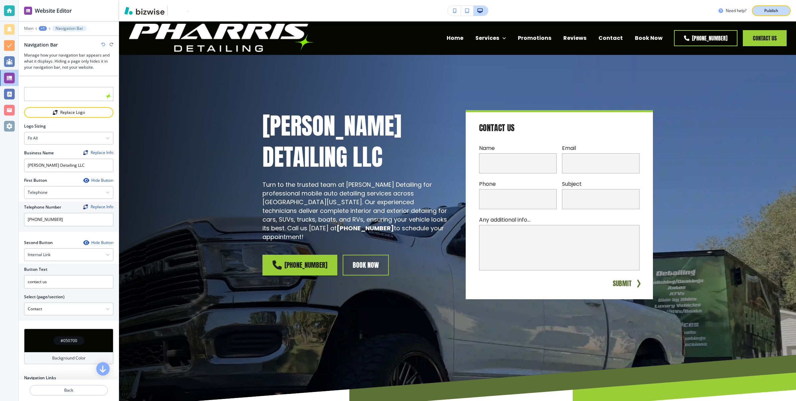
click at [778, 13] on p "Publish" at bounding box center [772, 11] width 14 height 6
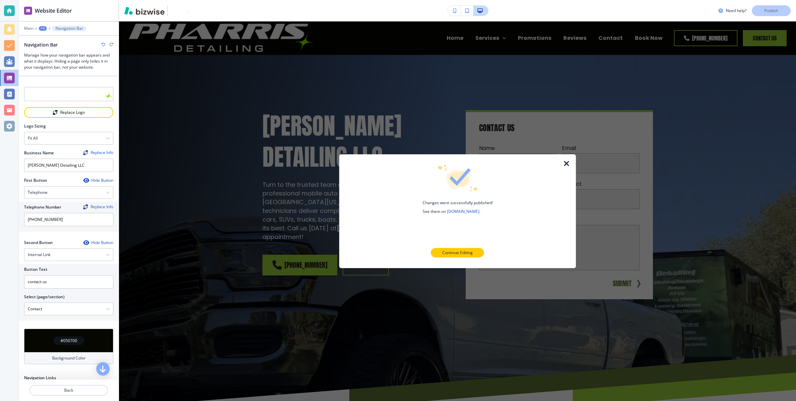
click at [469, 252] on p "Continue Editing" at bounding box center [458, 253] width 30 height 6
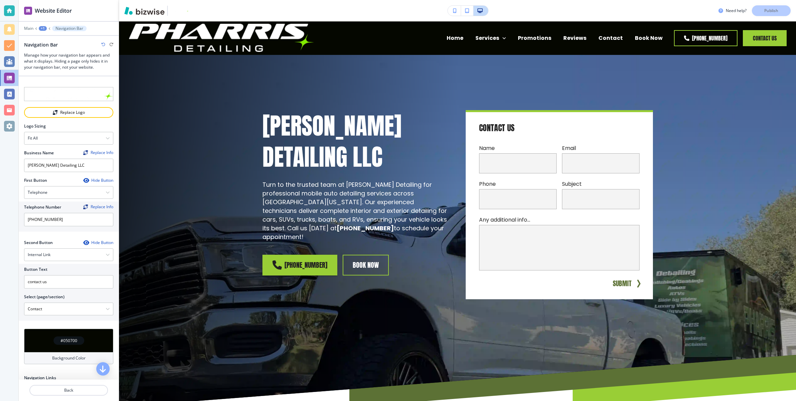
click at [465, 9] on icon "button" at bounding box center [467, 10] width 4 height 5
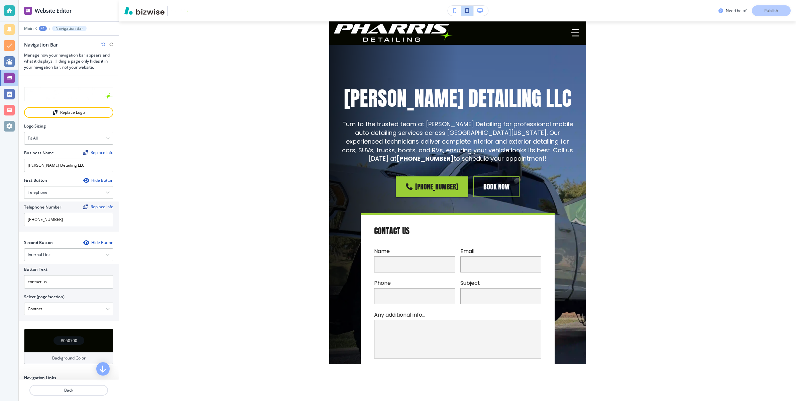
click at [454, 10] on icon "button" at bounding box center [455, 10] width 4 height 5
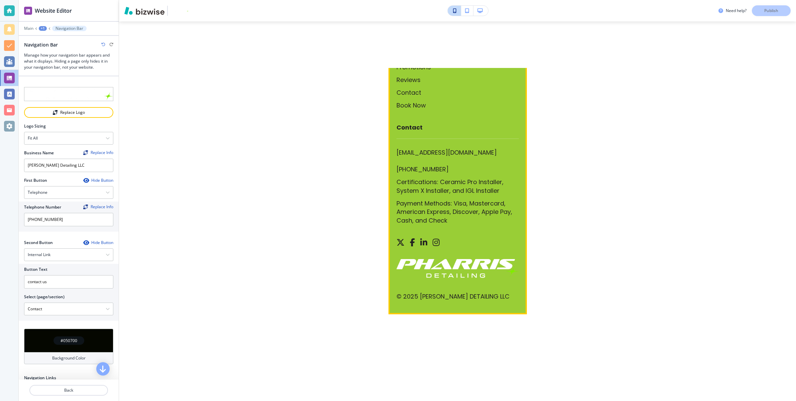
scroll to position [4405, 0]
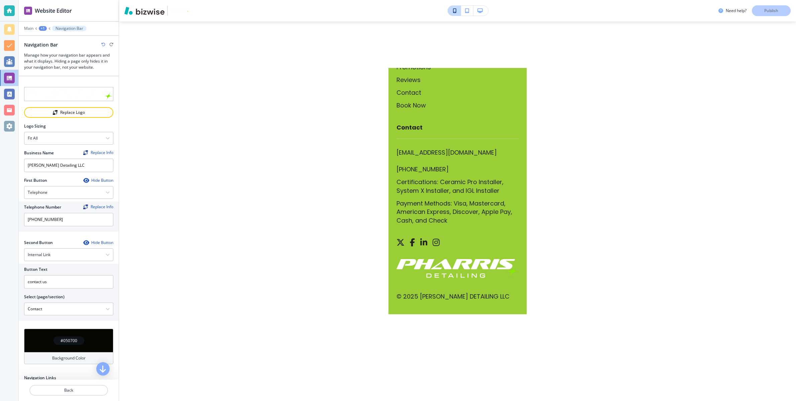
click at [480, 9] on icon "button" at bounding box center [480, 10] width 5 height 5
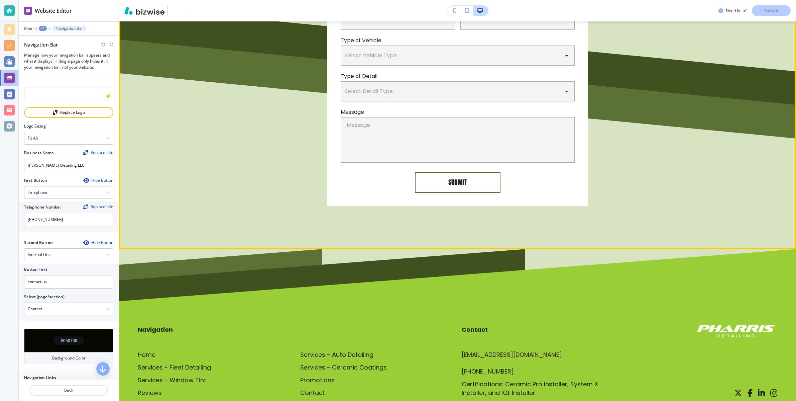
scroll to position [3597, 0]
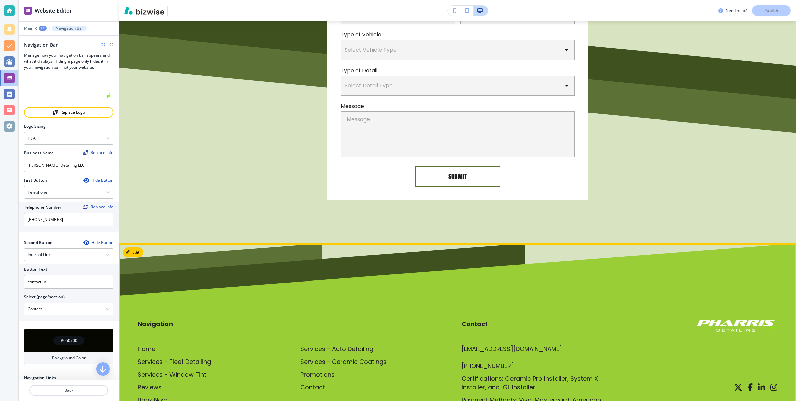
click at [680, 243] on footer "Navigation Home Services - Fleet Detailing Services - Window Tint Reviews Book …" at bounding box center [457, 339] width 677 height 193
click at [130, 250] on icon "button" at bounding box center [129, 252] width 4 height 4
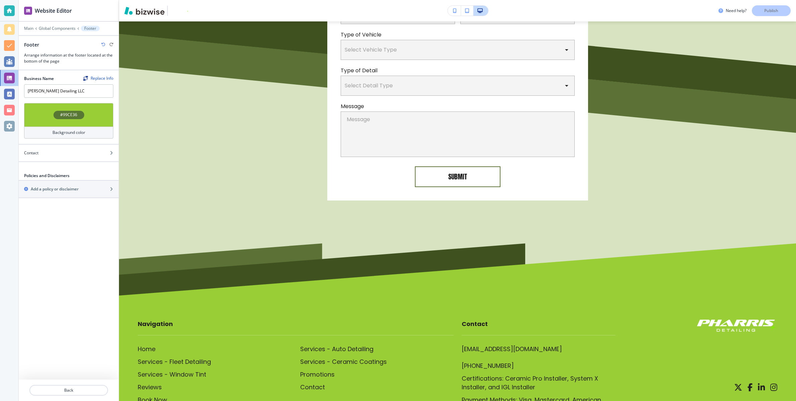
click at [92, 113] on div "#99CE36" at bounding box center [68, 114] width 89 height 23
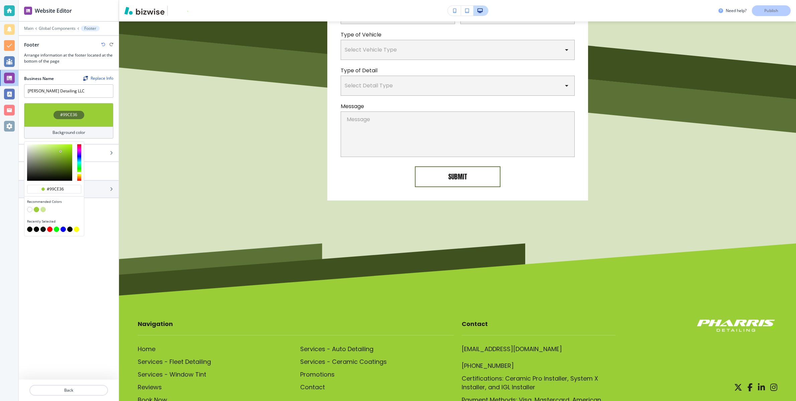
type input "#141e01"
click at [70, 176] on div at bounding box center [49, 162] width 45 height 36
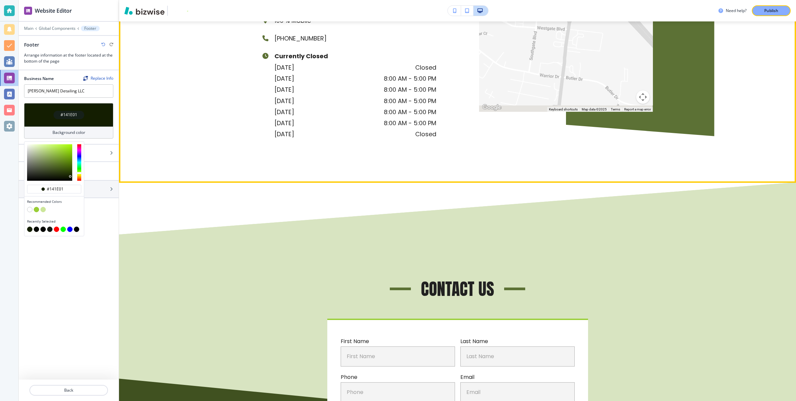
scroll to position [3424, 0]
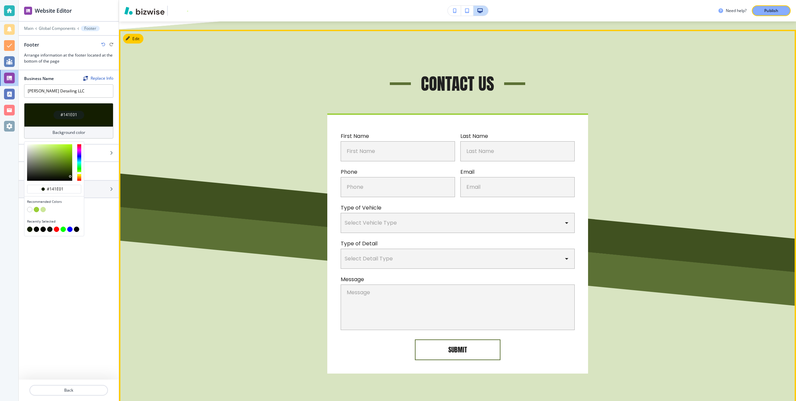
click at [267, 113] on div "First Name First Name First Name Last Name Last Name Last Name Phone Phone Phon…" at bounding box center [458, 243] width 391 height 260
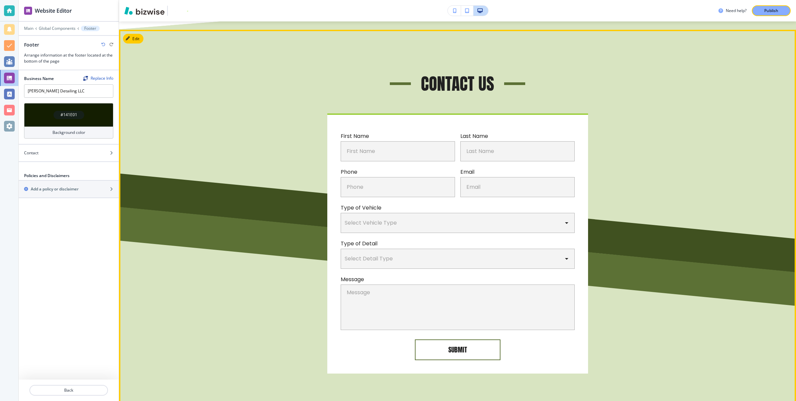
click at [267, 113] on div "First Name First Name First Name Last Name Last Name Last Name Phone Phone Phon…" at bounding box center [458, 243] width 391 height 260
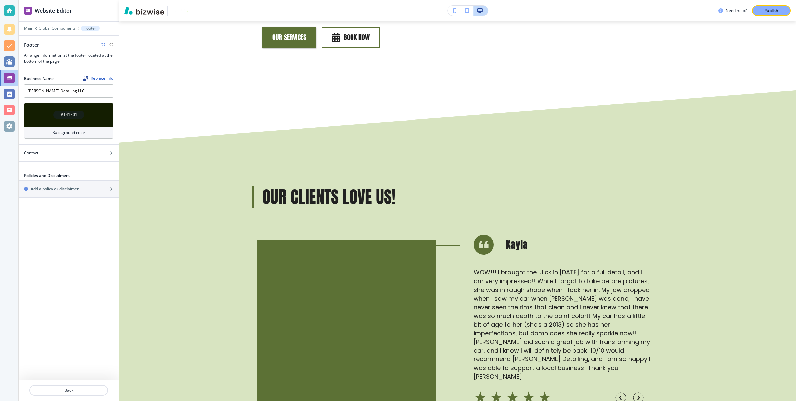
scroll to position [1690, 0]
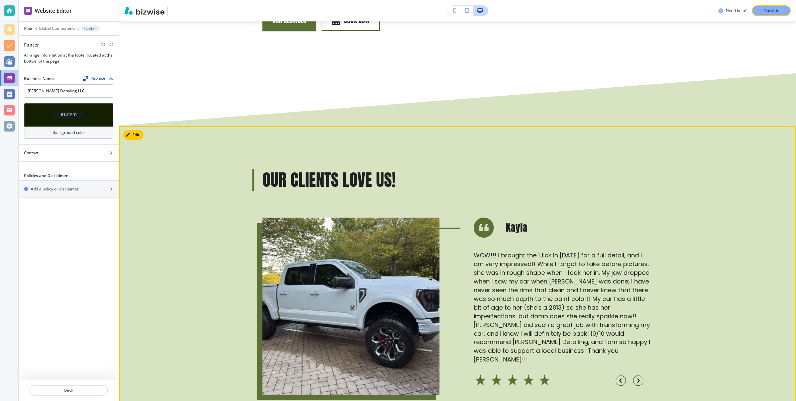
click at [167, 140] on div "Our Clients Love Us! Kayla WOW!!! I brought the 'Uick in today for a full detai…" at bounding box center [457, 287] width 677 height 323
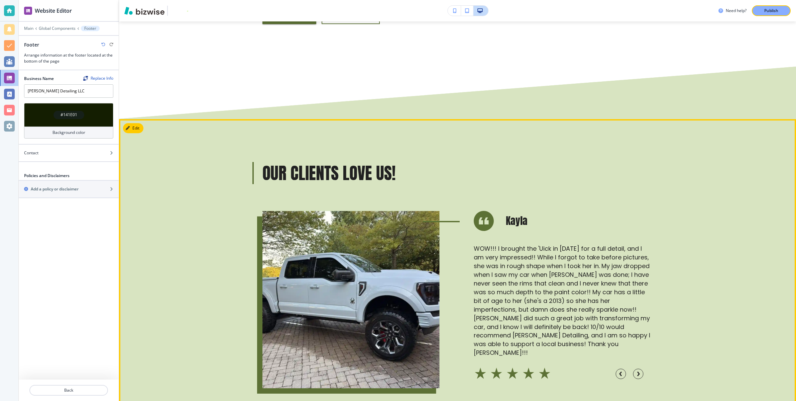
click at [138, 121] on div "Our Clients Love Us! Kayla WOW!!! I brought the 'Uick in today for a full detai…" at bounding box center [457, 280] width 677 height 323
click at [138, 123] on button "Edit This Section" at bounding box center [145, 128] width 45 height 10
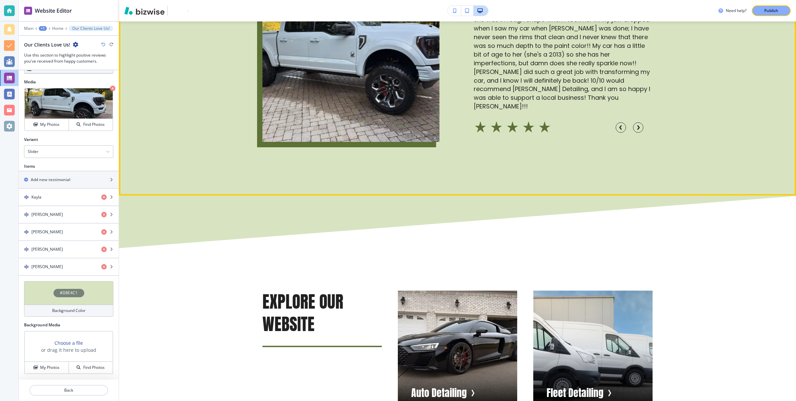
scroll to position [1953, 0]
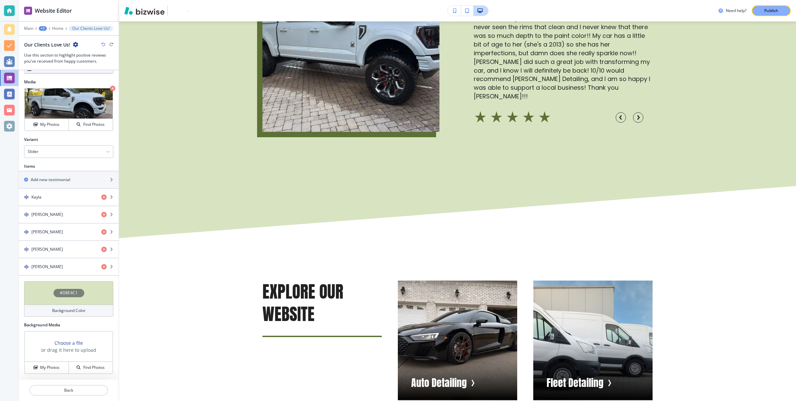
click at [85, 292] on div "#D8E4C1" at bounding box center [68, 292] width 89 height 23
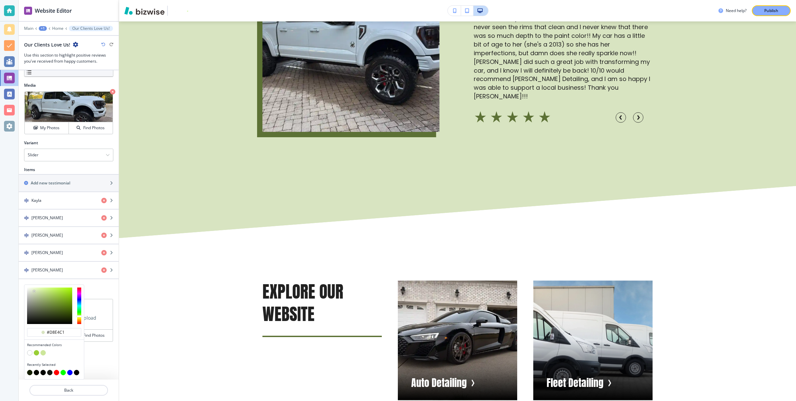
scroll to position [204, 0]
click at [71, 290] on div at bounding box center [49, 305] width 45 height 36
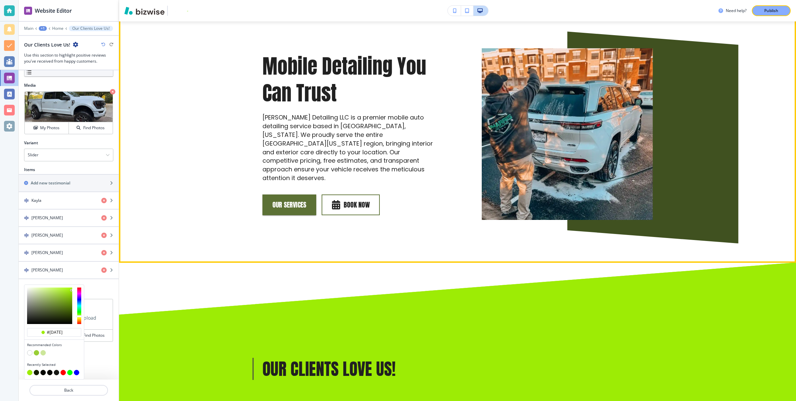
scroll to position [1566, 0]
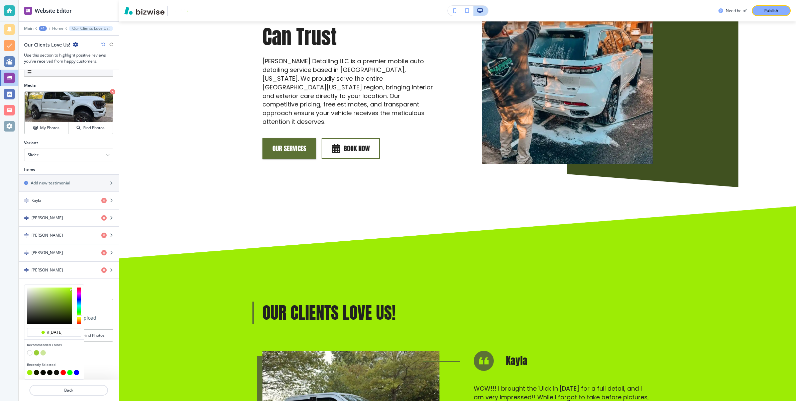
type input "#0510ec"
click at [80, 300] on div at bounding box center [79, 305] width 4 height 36
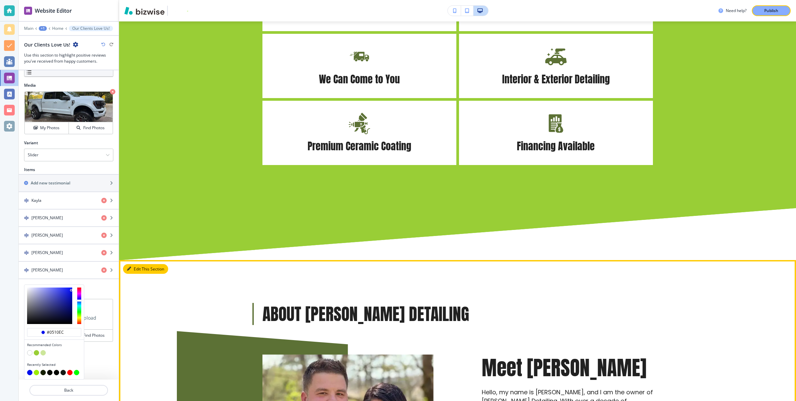
scroll to position [207, 0]
click at [136, 264] on button "Edit This Section" at bounding box center [145, 269] width 45 height 10
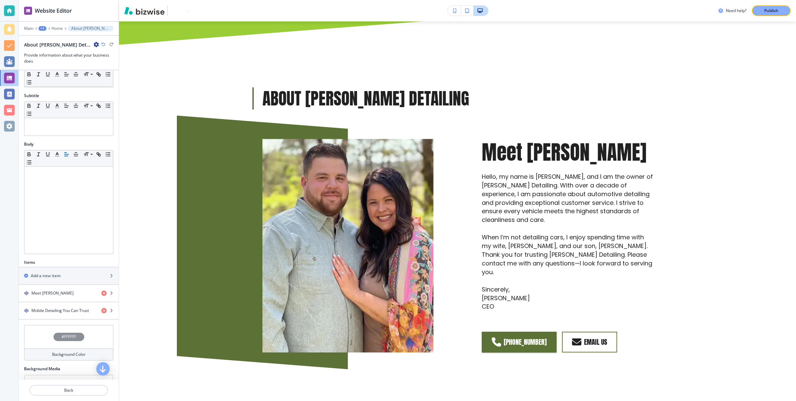
scroll to position [71, 0]
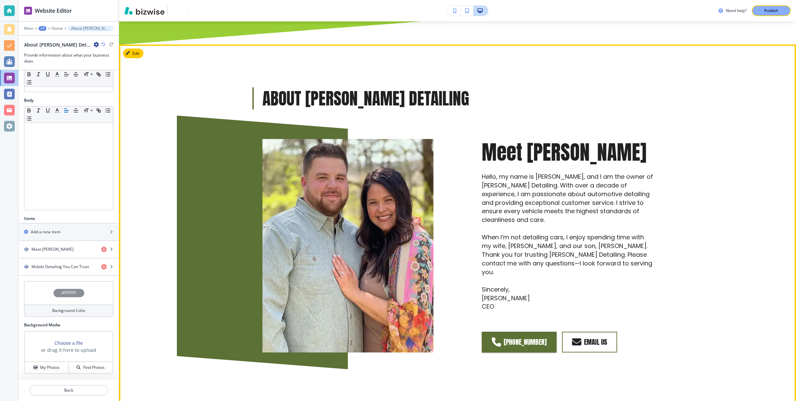
click at [207, 273] on div at bounding box center [262, 242] width 171 height 254
click at [126, 48] on button "Edit This Section" at bounding box center [145, 53] width 45 height 10
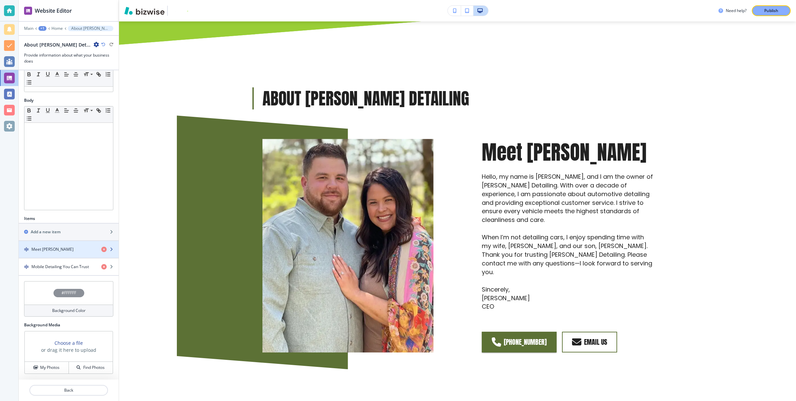
click at [85, 248] on div "Meet Daniel Pharris" at bounding box center [57, 249] width 77 height 6
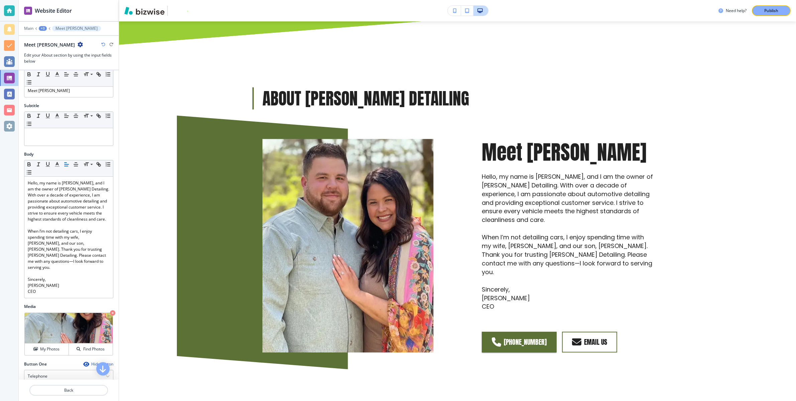
scroll to position [0, 0]
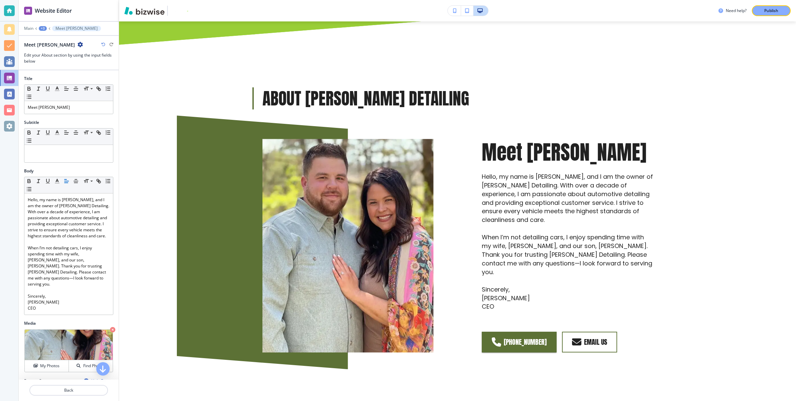
click at [43, 28] on div "+3" at bounding box center [43, 28] width 8 height 5
click at [67, 63] on p "About Pharris Detailing" at bounding box center [60, 63] width 34 height 6
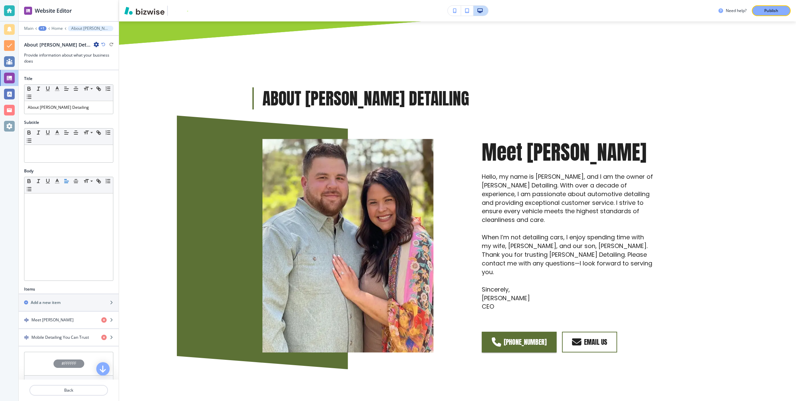
click at [103, 44] on icon "button" at bounding box center [103, 44] width 4 height 4
click at [94, 44] on icon "button" at bounding box center [96, 44] width 5 height 5
click at [55, 58] on h3 "Provide information about what your business does" at bounding box center [68, 58] width 89 height 12
click at [94, 44] on icon "button" at bounding box center [96, 44] width 5 height 5
click at [96, 56] on p "Rename Section" at bounding box center [101, 56] width 34 height 6
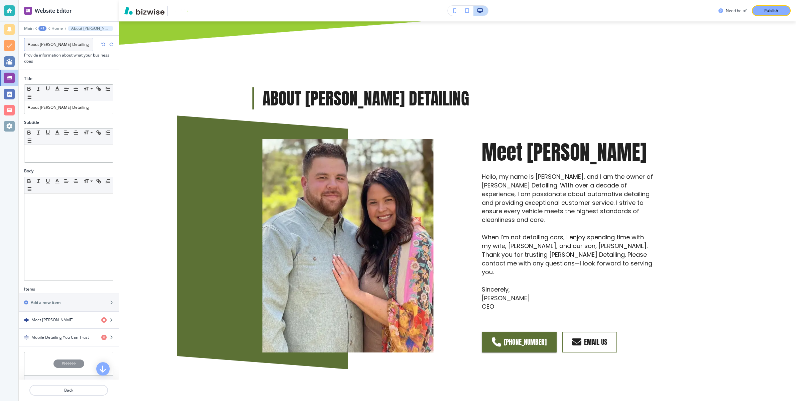
drag, startPoint x: 76, startPoint y: 44, endPoint x: 80, endPoint y: 62, distance: 18.5
click at [82, 46] on input "About Pharris Detailing" at bounding box center [58, 44] width 69 height 13
click at [81, 71] on div at bounding box center [69, 72] width 100 height 5
drag, startPoint x: 80, startPoint y: 108, endPoint x: 36, endPoint y: 109, distance: 44.5
click at [24, 108] on div "About Pharris Detailing" at bounding box center [68, 107] width 89 height 13
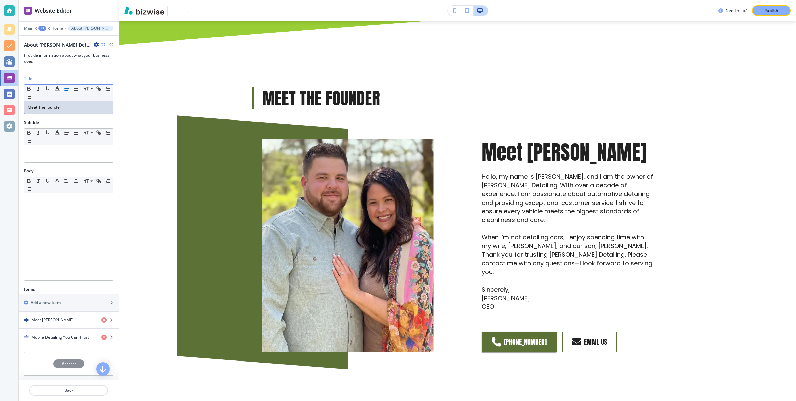
click at [81, 76] on div "Title" at bounding box center [68, 79] width 89 height 6
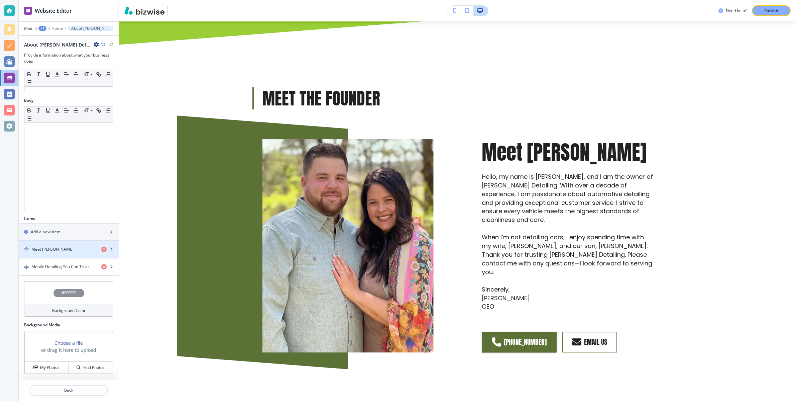
click at [110, 251] on div "button" at bounding box center [109, 249] width 17 height 5
click at [68, 247] on h4 "Meet Daniel Pharris" at bounding box center [52, 249] width 42 height 6
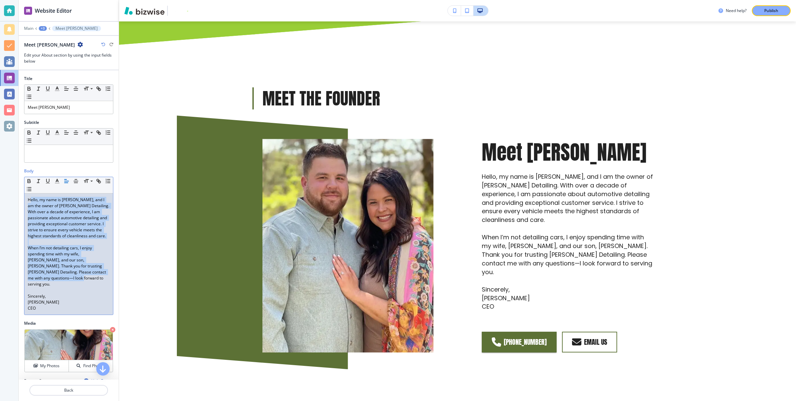
drag, startPoint x: 29, startPoint y: 198, endPoint x: 110, endPoint y: 271, distance: 108.2
click at [110, 271] on div "Hello, my name is Daniel Pharris, and I am the owner of Pharris Detailing. With…" at bounding box center [68, 253] width 89 height 121
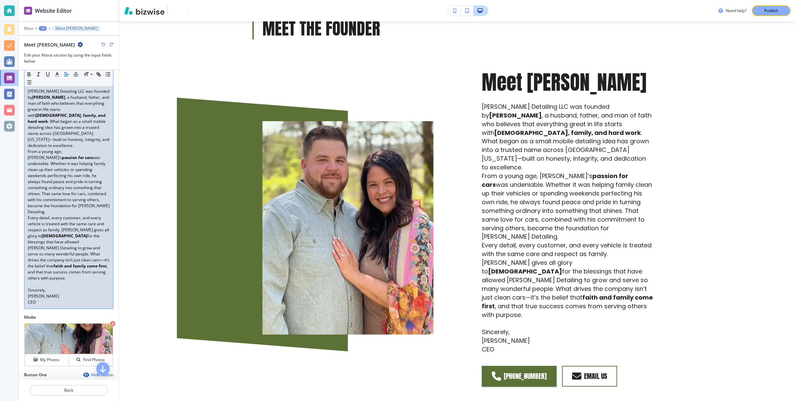
scroll to position [128, 0]
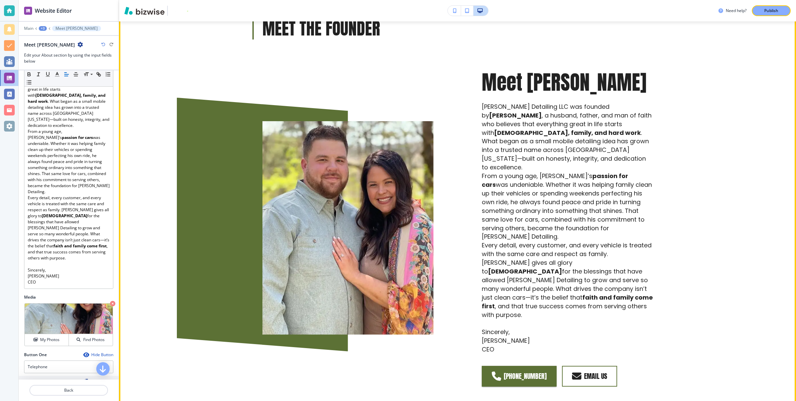
click at [407, 121] on img at bounding box center [348, 227] width 171 height 213
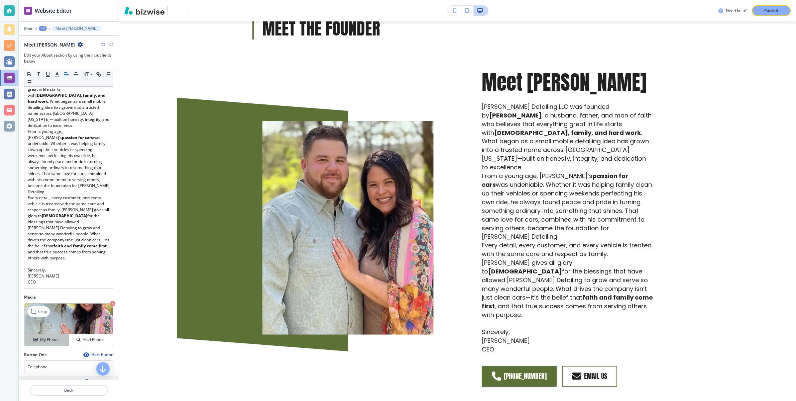
click at [61, 336] on div "My Photos" at bounding box center [47, 339] width 44 height 6
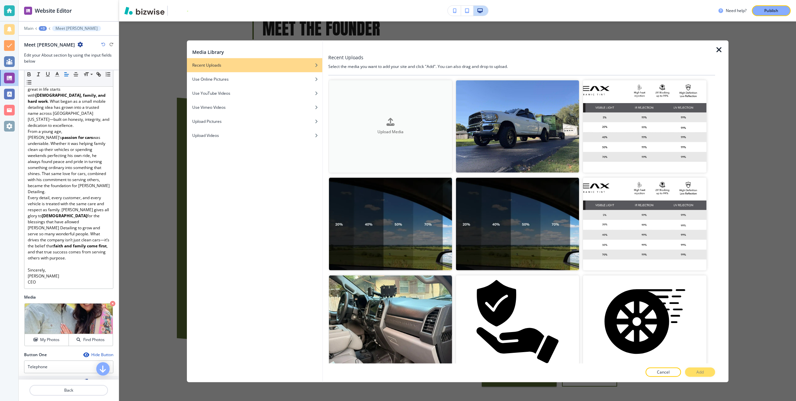
click at [419, 138] on button "Upload Media" at bounding box center [390, 126] width 123 height 92
click at [410, 138] on button "Upload Media" at bounding box center [390, 126] width 123 height 92
click at [361, 127] on div "button" at bounding box center [390, 127] width 123 height 3
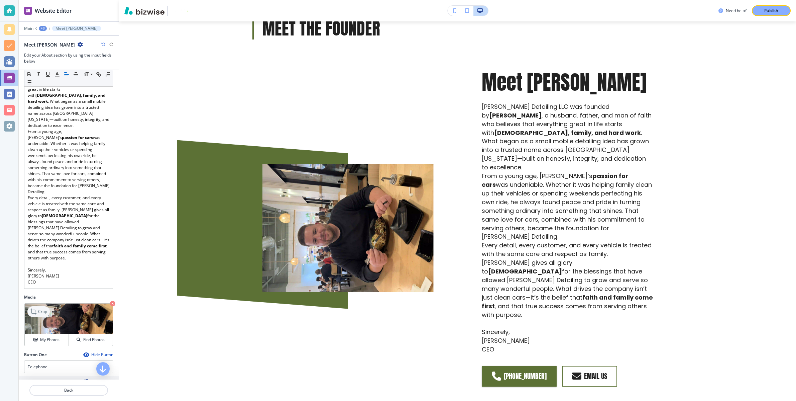
click at [42, 308] on p "Crop" at bounding box center [42, 311] width 9 height 6
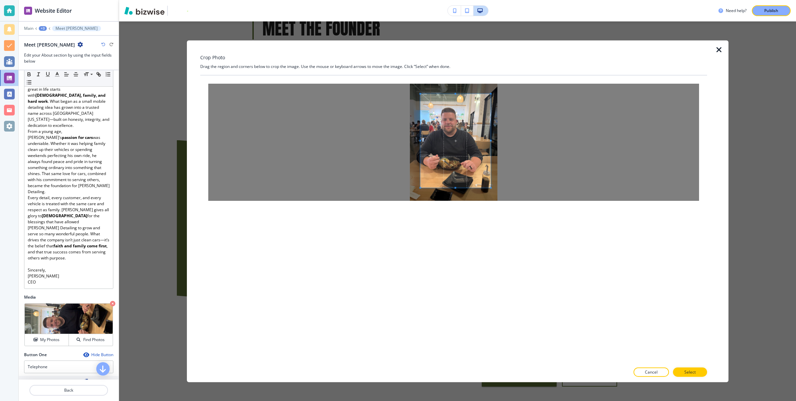
click at [464, 167] on span at bounding box center [455, 141] width 70 height 94
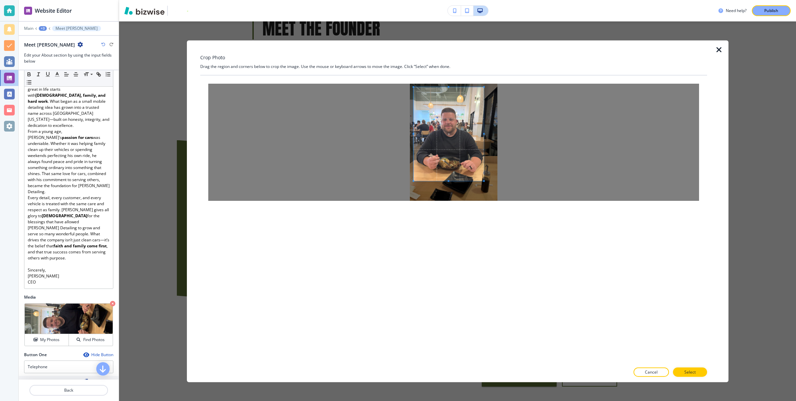
click at [458, 165] on span at bounding box center [449, 134] width 70 height 94
click at [483, 166] on span at bounding box center [483, 166] width 2 height 2
click at [461, 149] on span at bounding box center [447, 123] width 69 height 79
click at [694, 369] on p "Select" at bounding box center [690, 372] width 11 height 6
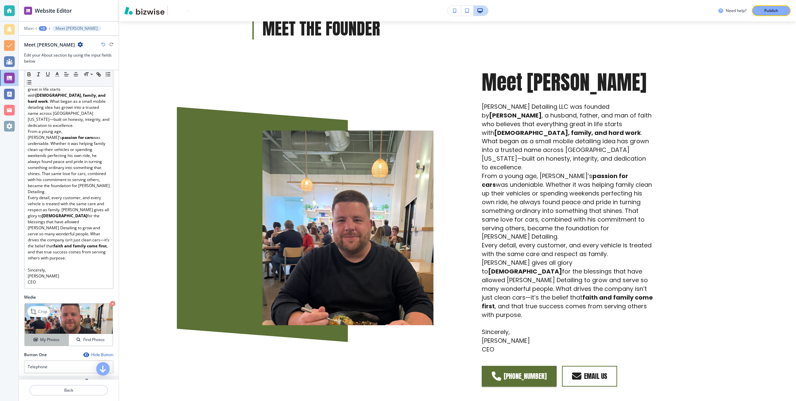
click at [52, 336] on h4 "My Photos" at bounding box center [49, 339] width 19 height 6
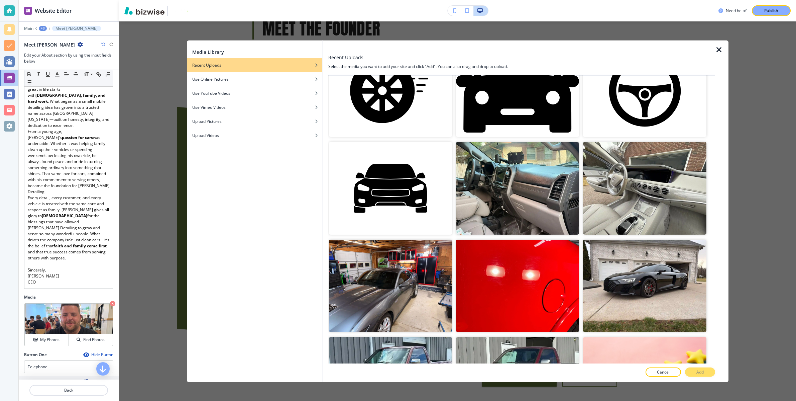
scroll to position [0, 0]
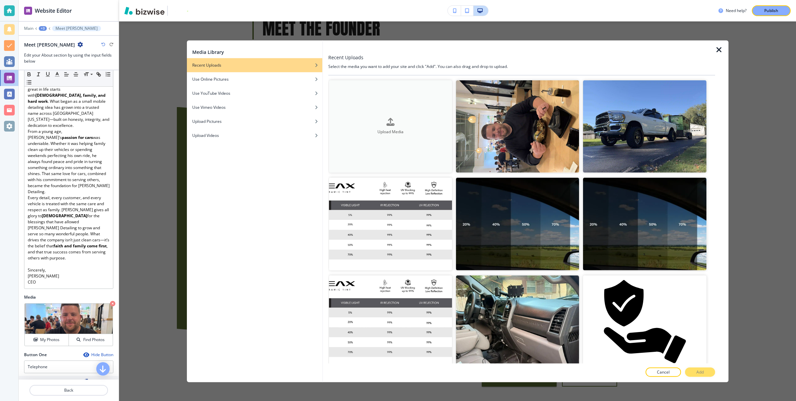
click at [406, 128] on div "Upload Media" at bounding box center [390, 126] width 123 height 17
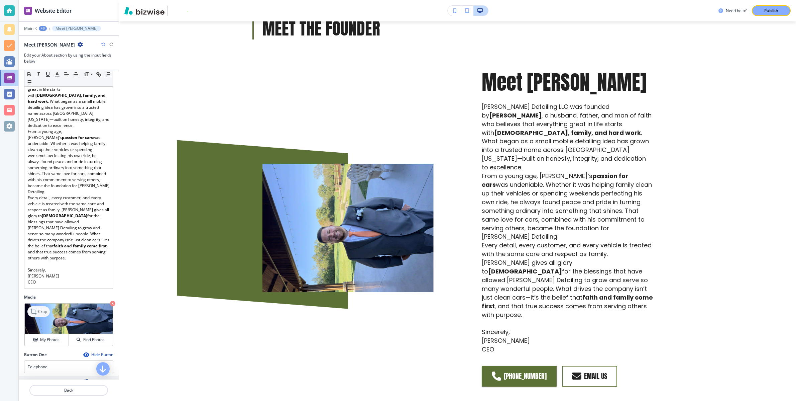
click at [38, 308] on p "Crop" at bounding box center [42, 311] width 9 height 6
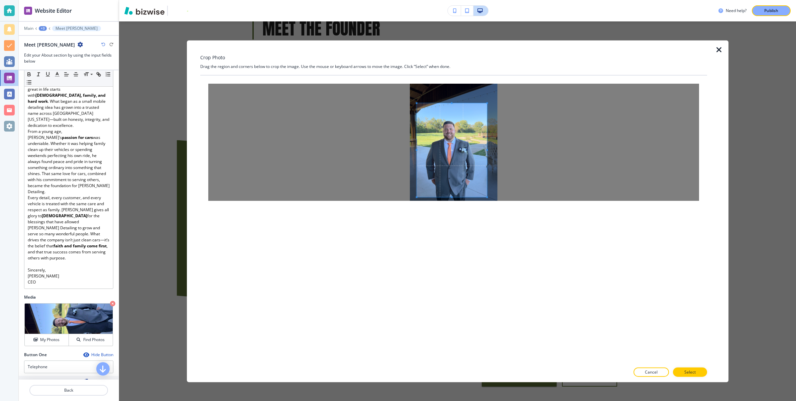
click at [470, 182] on span at bounding box center [452, 150] width 70 height 94
click at [483, 192] on span at bounding box center [483, 193] width 2 height 2
click at [463, 170] on span at bounding box center [452, 148] width 65 height 89
click at [698, 373] on button "Select" at bounding box center [690, 371] width 34 height 9
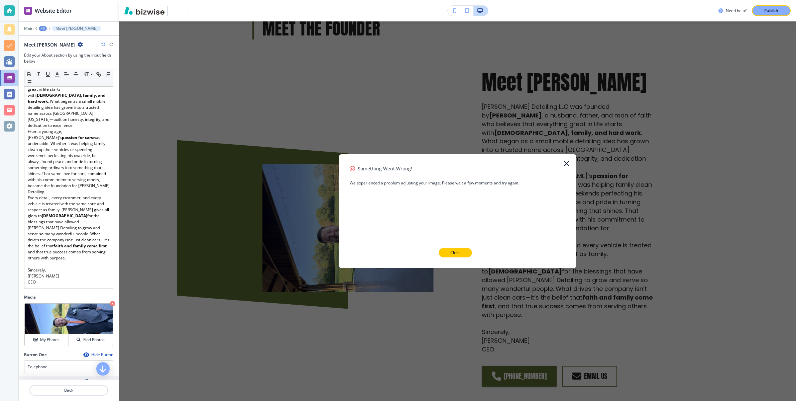
click at [460, 252] on p "Close" at bounding box center [456, 253] width 10 height 6
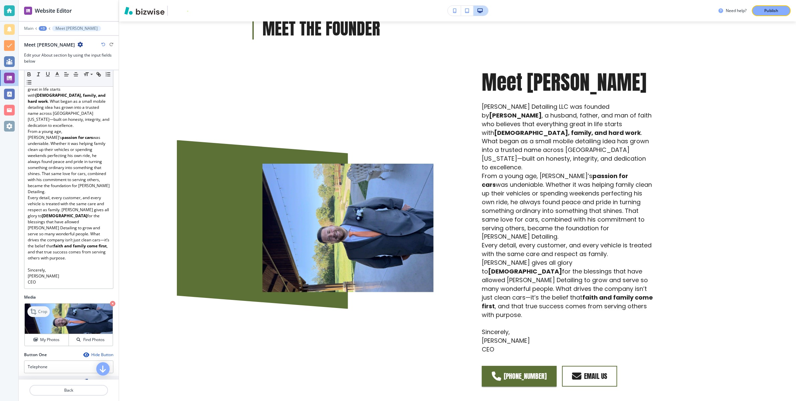
click at [44, 308] on p "Crop" at bounding box center [42, 311] width 9 height 6
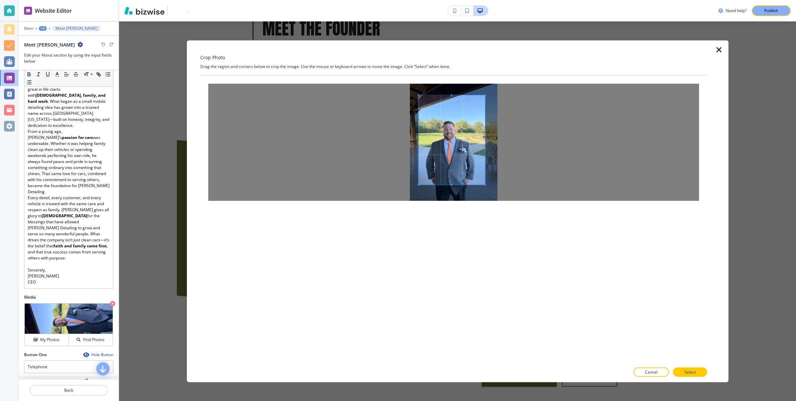
click at [485, 184] on span at bounding box center [486, 185] width 2 height 2
click at [457, 158] on span at bounding box center [452, 142] width 66 height 89
click at [693, 372] on p "Select" at bounding box center [690, 372] width 11 height 6
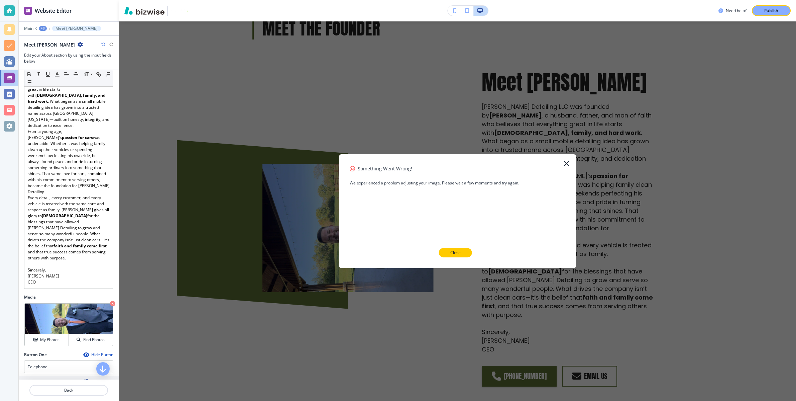
click at [457, 250] on p "Close" at bounding box center [456, 253] width 10 height 6
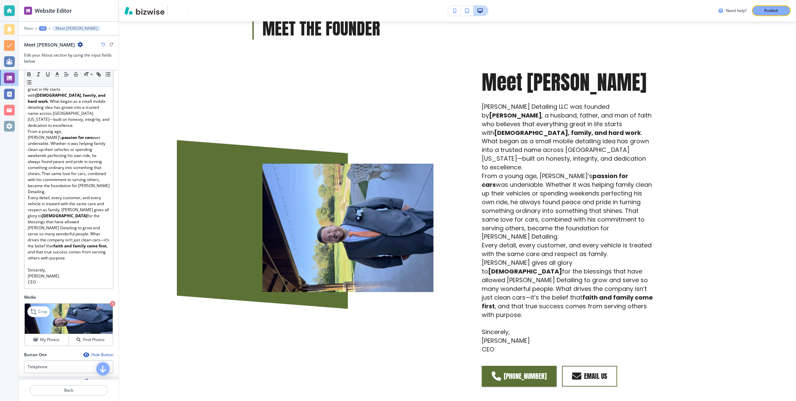
click at [68, 303] on img at bounding box center [69, 318] width 88 height 30
click at [54, 334] on button "My Photos" at bounding box center [47, 340] width 44 height 12
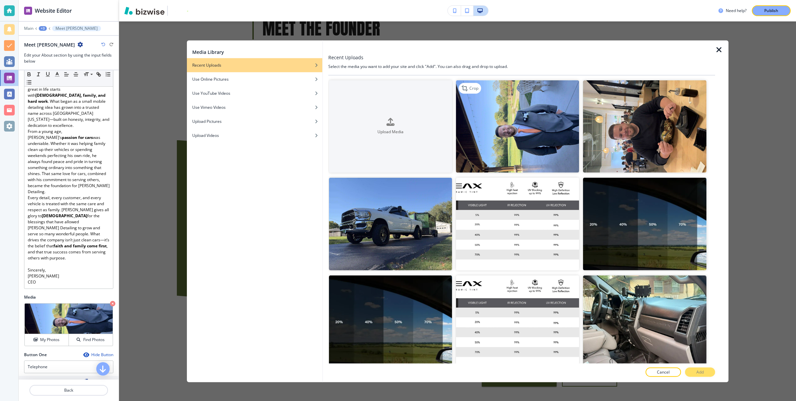
click at [536, 127] on img "button" at bounding box center [517, 126] width 123 height 92
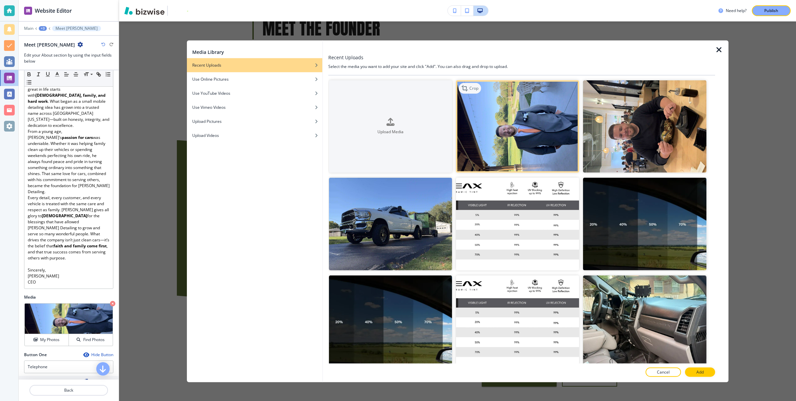
click at [467, 85] on icon "button" at bounding box center [466, 88] width 8 height 8
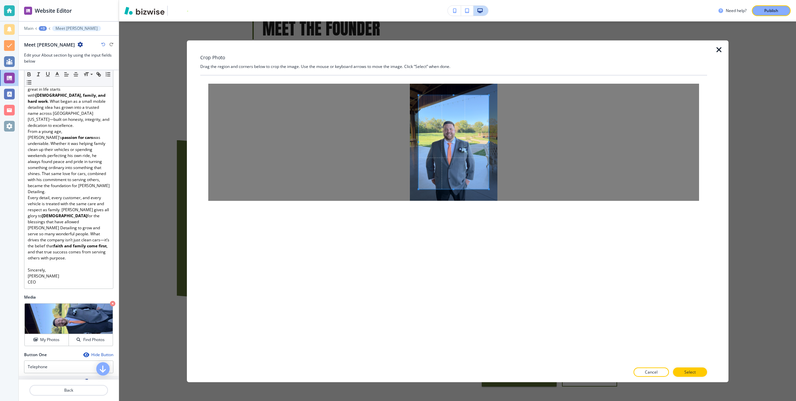
click at [476, 169] on span at bounding box center [454, 142] width 70 height 94
click at [477, 174] on span at bounding box center [478, 175] width 2 height 2
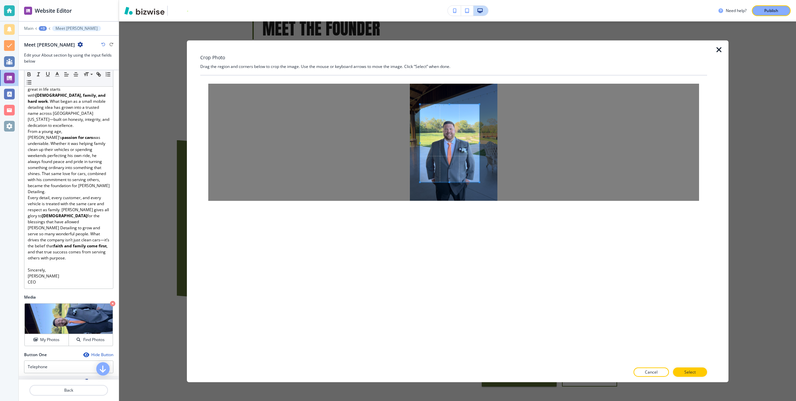
click at [453, 158] on span at bounding box center [450, 143] width 60 height 78
click at [693, 371] on p "Select" at bounding box center [690, 372] width 11 height 6
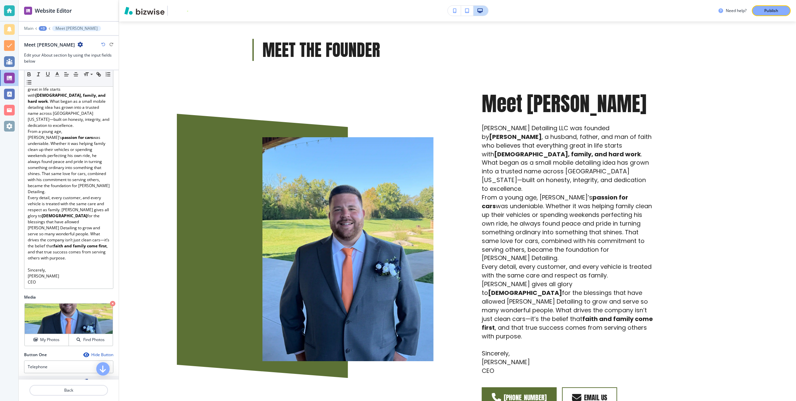
scroll to position [1149, 0]
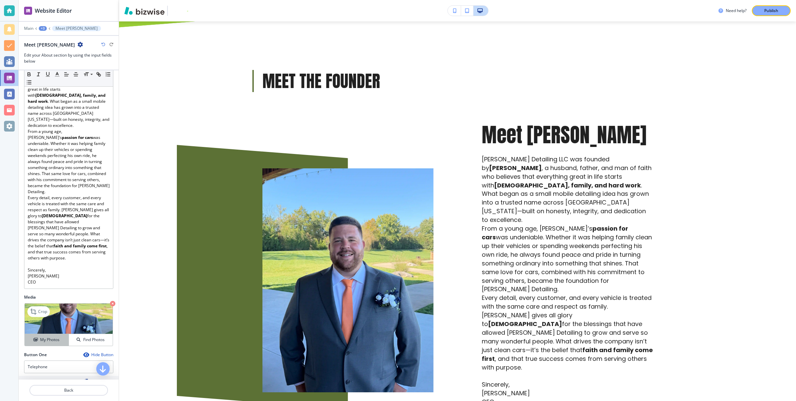
click at [51, 336] on h4 "My Photos" at bounding box center [49, 339] width 19 height 6
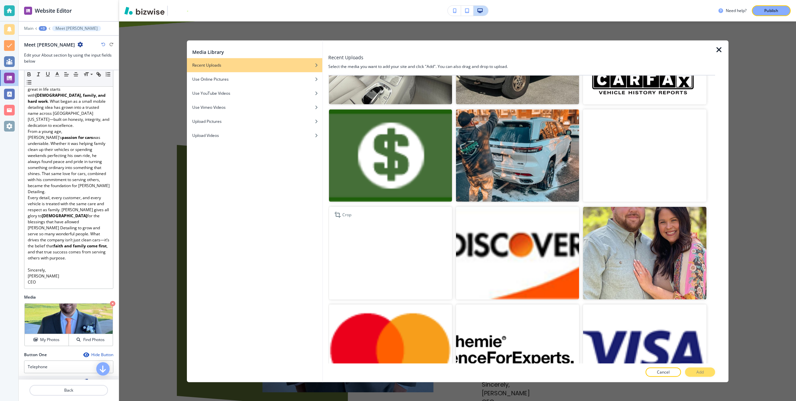
scroll to position [1628, 0]
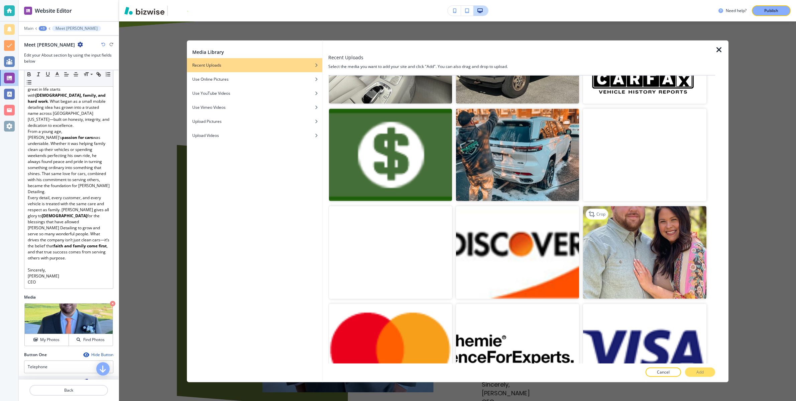
click at [649, 250] on img "button" at bounding box center [644, 252] width 123 height 92
click at [706, 372] on button "Add" at bounding box center [700, 371] width 30 height 9
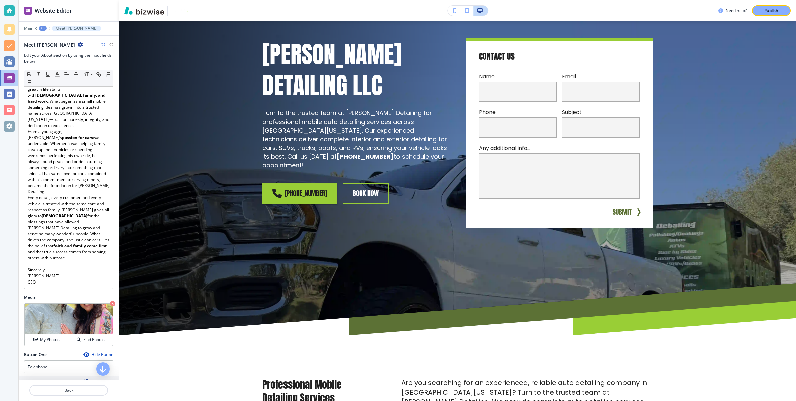
scroll to position [0, 0]
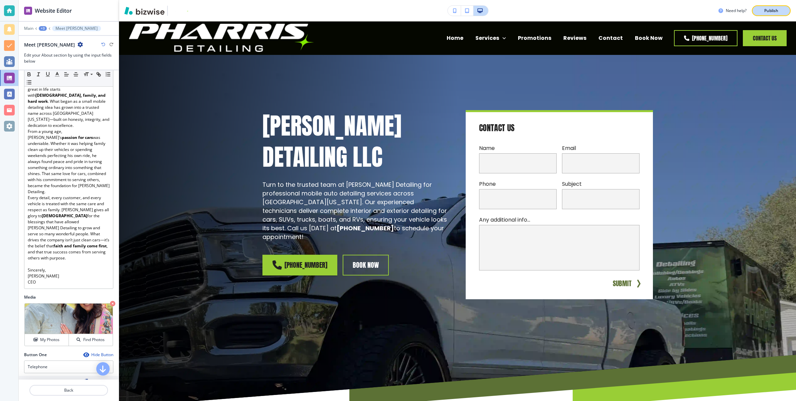
click at [778, 10] on p "Publish" at bounding box center [772, 11] width 14 height 6
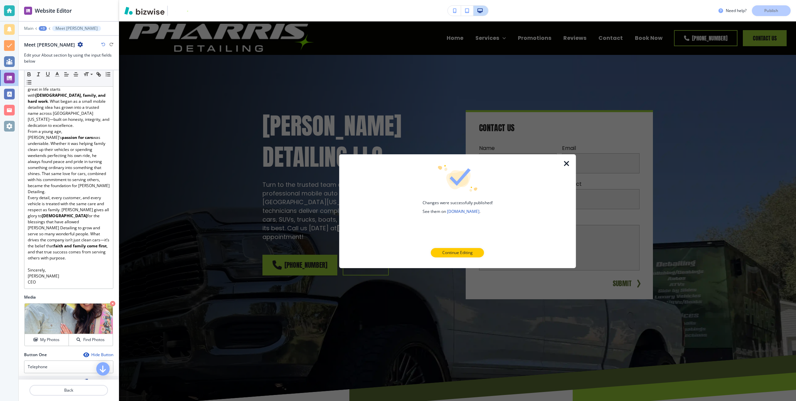
drag, startPoint x: 566, startPoint y: 163, endPoint x: 541, endPoint y: 180, distance: 29.8
click at [566, 163] on icon "button" at bounding box center [567, 164] width 8 height 8
